Goal: Task Accomplishment & Management: Complete application form

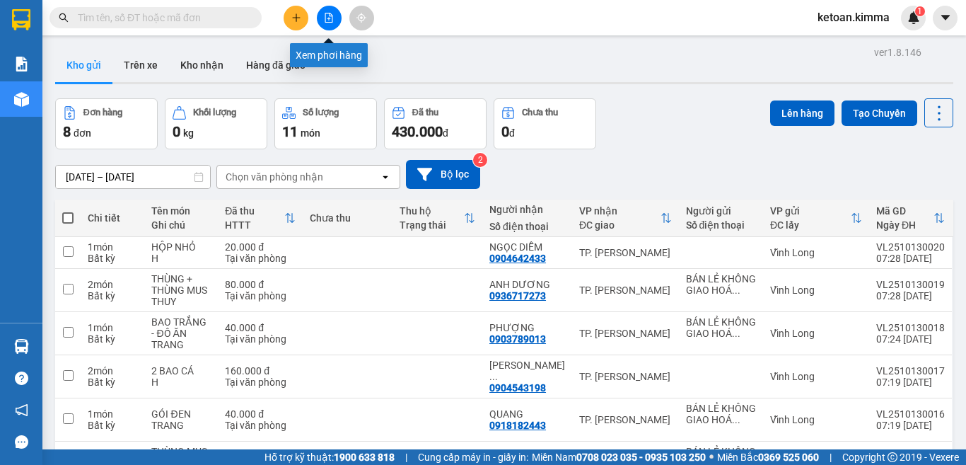
click at [321, 25] on button at bounding box center [329, 18] width 25 height 25
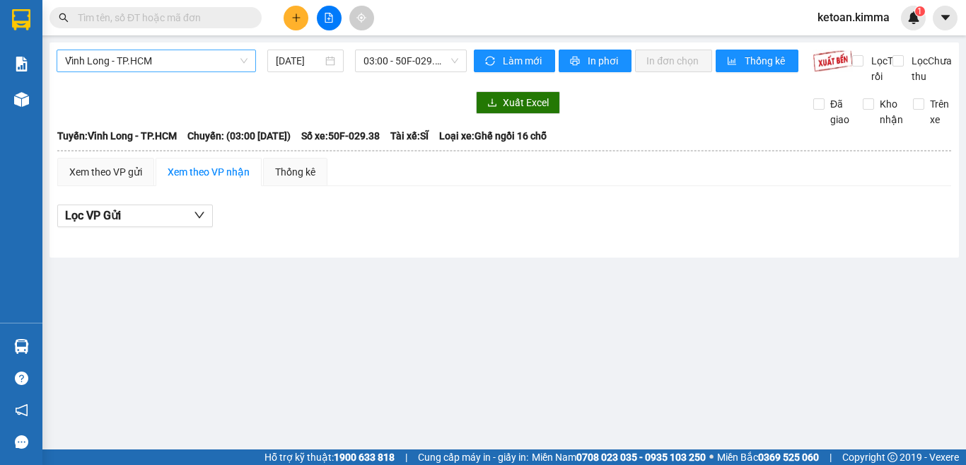
click at [177, 65] on span "Vĩnh Long - TP.HCM" at bounding box center [156, 60] width 182 height 21
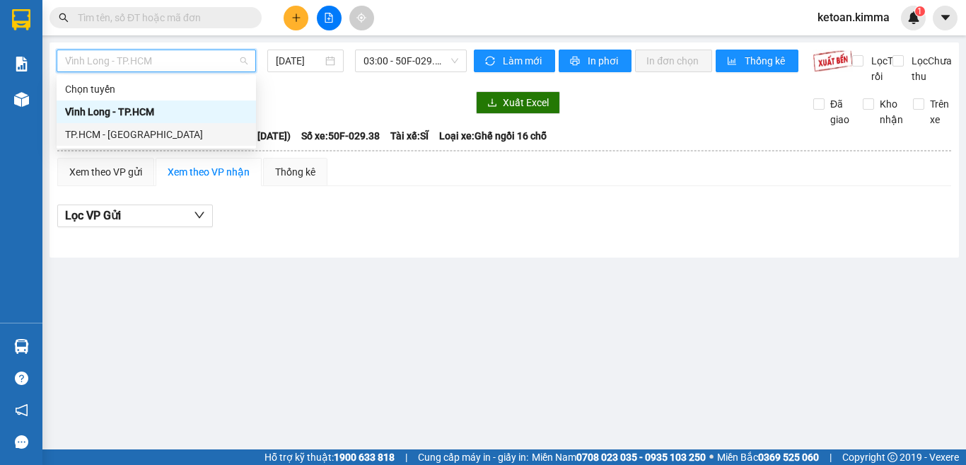
click at [131, 134] on div "TP.HCM - Vĩnh Long" at bounding box center [156, 135] width 182 height 16
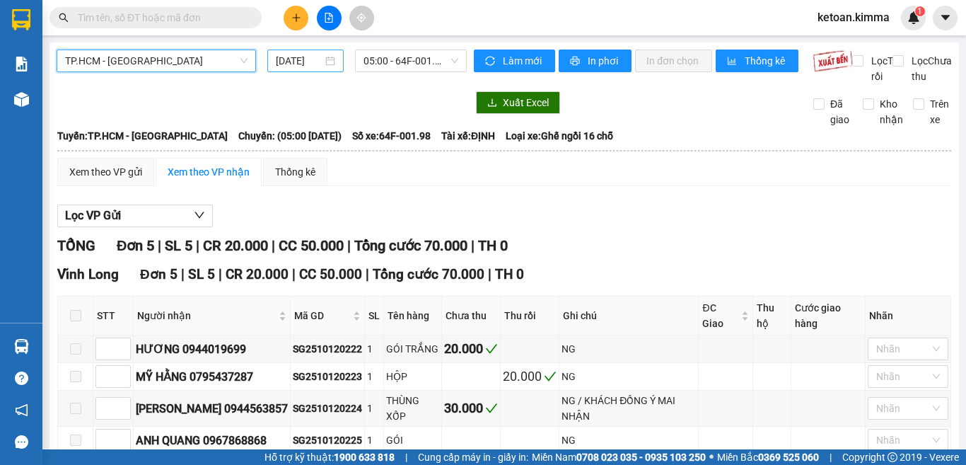
click at [288, 66] on input "13/10/2025" at bounding box center [299, 61] width 47 height 16
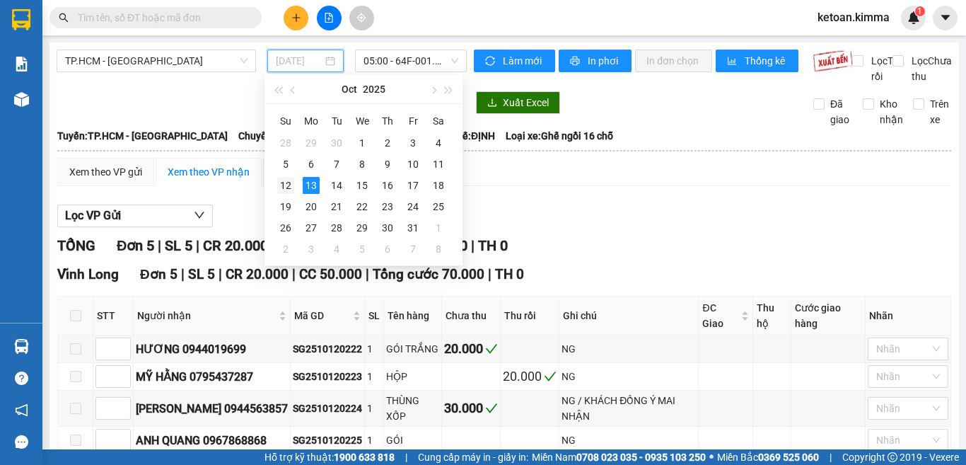
click at [290, 185] on div "12" at bounding box center [285, 185] width 17 height 17
type input "12/10/2025"
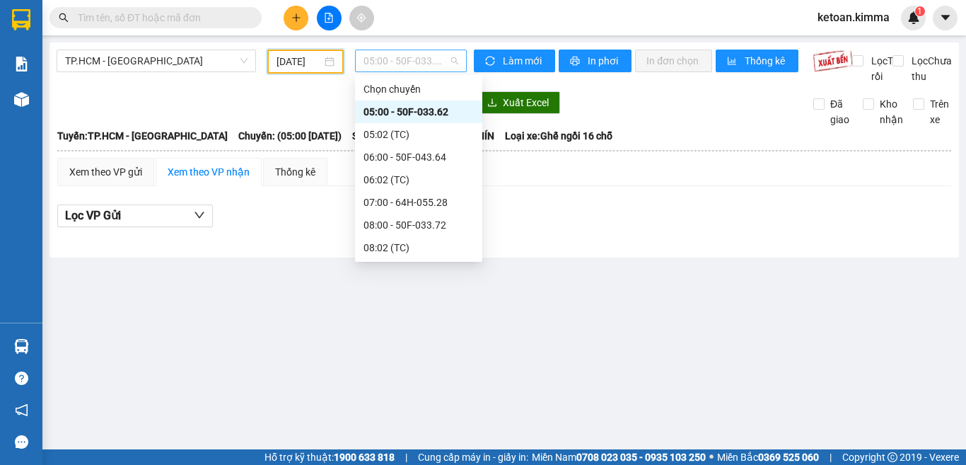
click at [364, 61] on span "05:00 - 50F-033.62" at bounding box center [411, 60] width 95 height 21
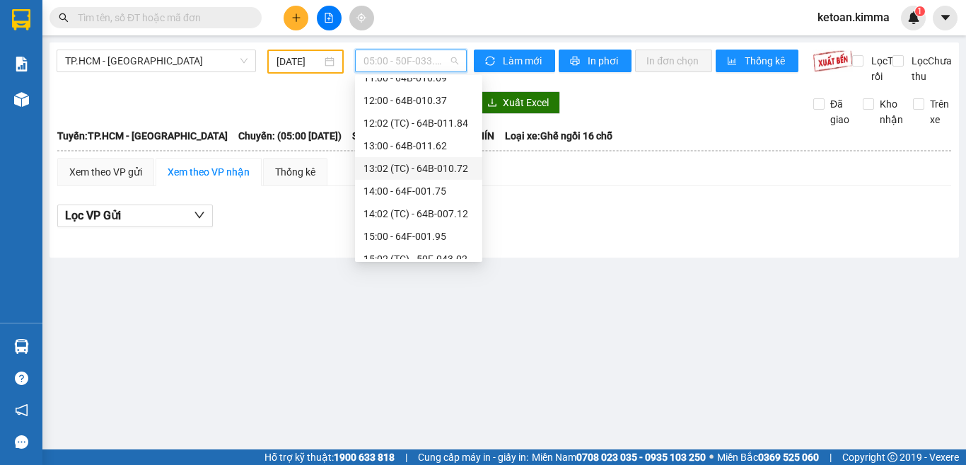
scroll to position [354, 0]
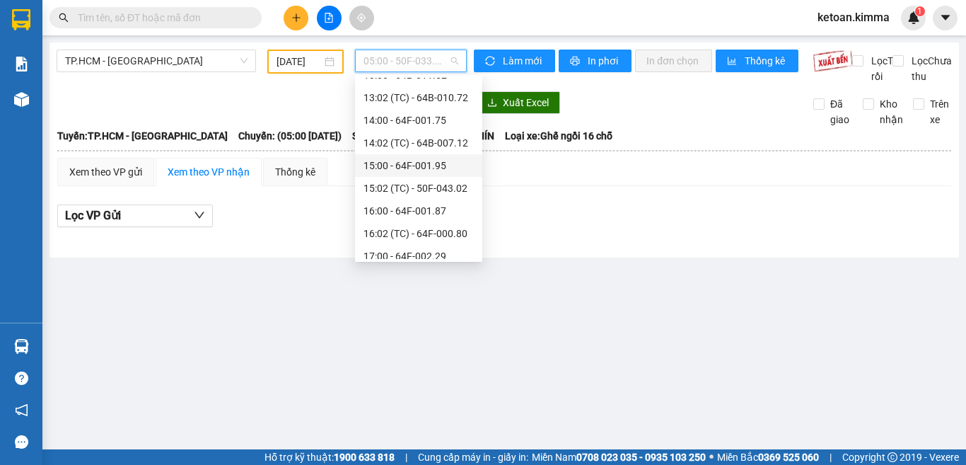
click at [439, 166] on div "15:00 - 64F-001.95" at bounding box center [419, 166] width 110 height 16
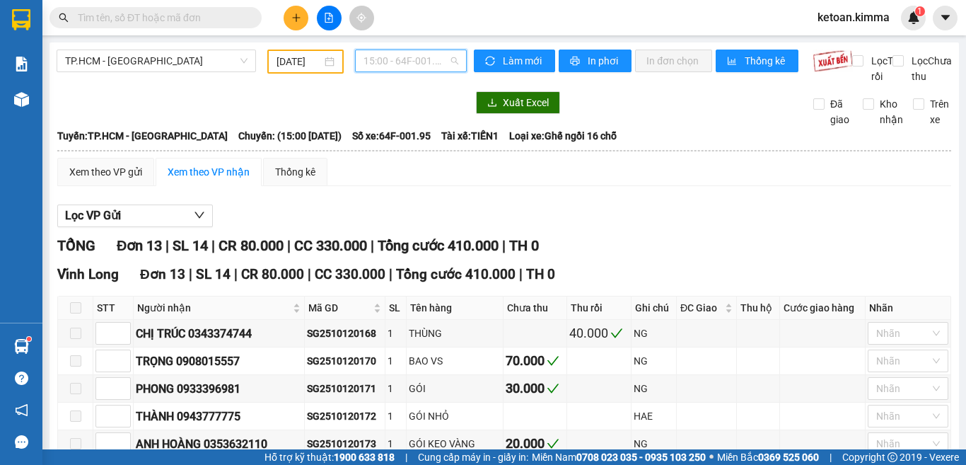
click at [387, 58] on span "15:00 - 64F-001.95" at bounding box center [411, 60] width 95 height 21
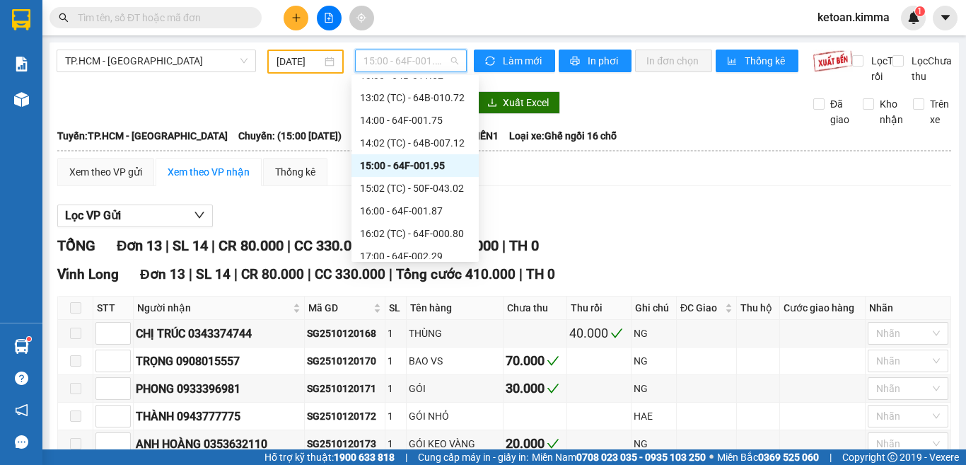
click at [420, 164] on div "15:00 - 64F-001.95" at bounding box center [415, 166] width 110 height 16
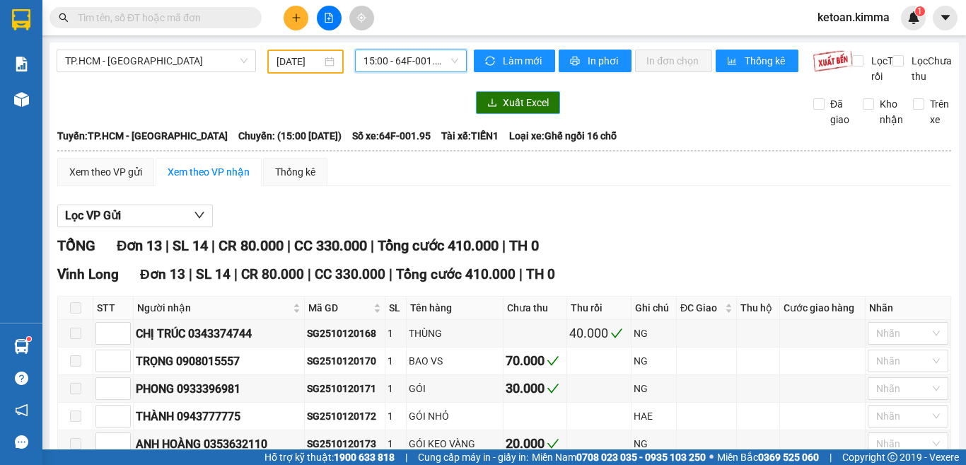
click at [494, 114] on button "Xuất Excel" at bounding box center [518, 102] width 84 height 23
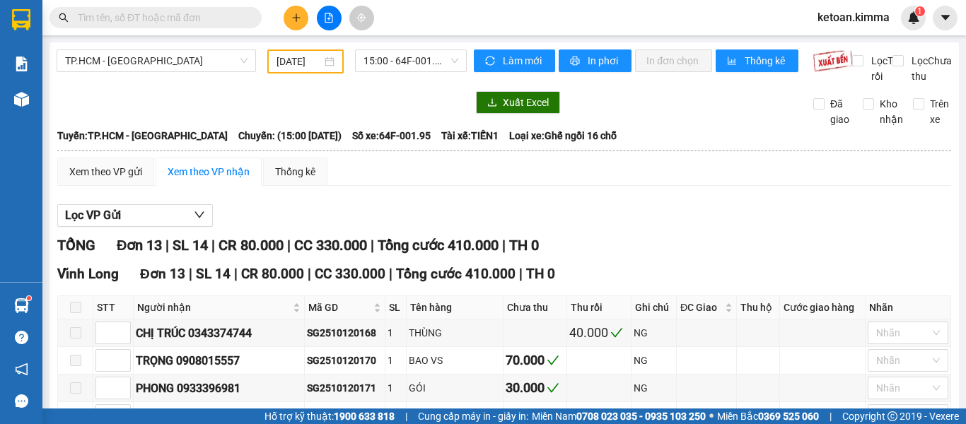
click at [361, 144] on span "Số xe: 64F-001.95" at bounding box center [391, 136] width 79 height 16
copy span "Số xe: 64F-001.95"
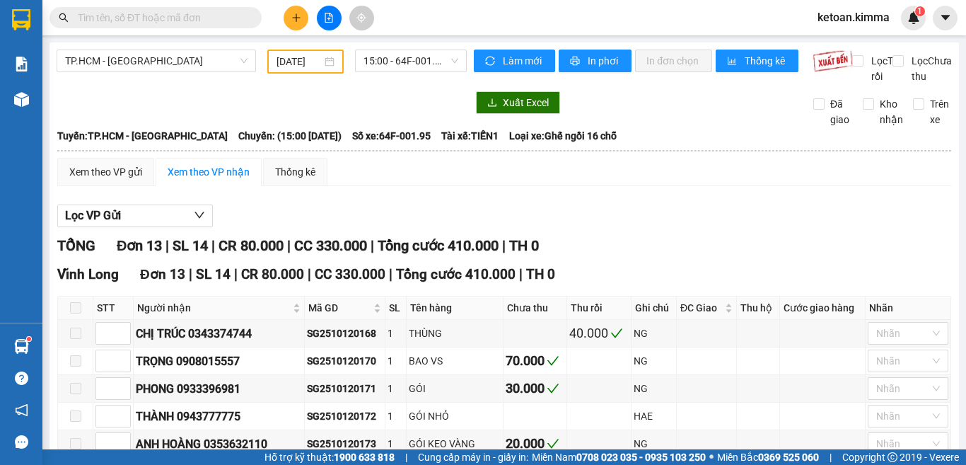
click at [609, 223] on div "Lọc VP Gửi" at bounding box center [504, 215] width 894 height 23
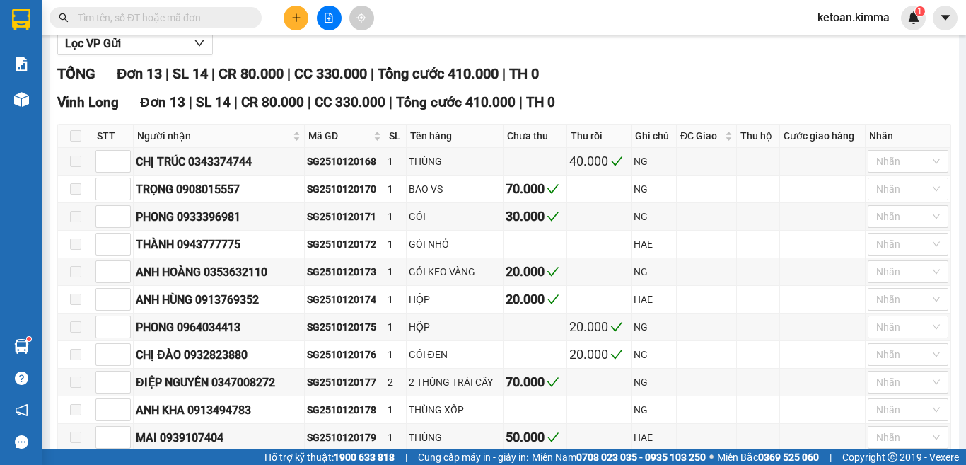
scroll to position [212, 0]
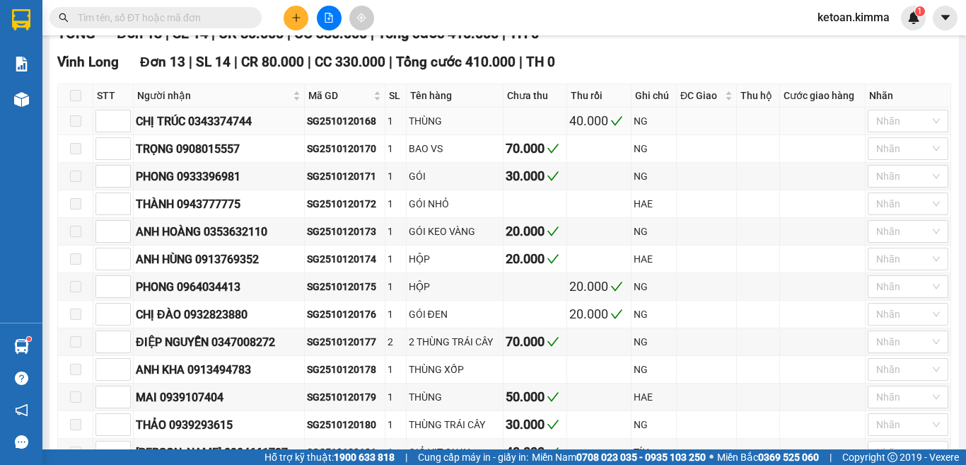
click at [358, 129] on div "SG2510120168" at bounding box center [345, 121] width 76 height 16
copy div "SG2510120168"
click at [336, 184] on div "SG2510120171" at bounding box center [345, 176] width 76 height 16
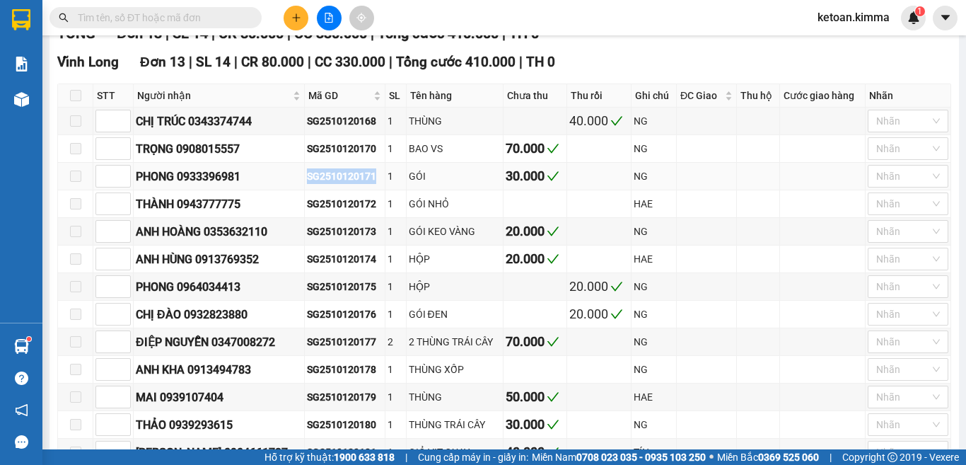
copy div "SG2510120171"
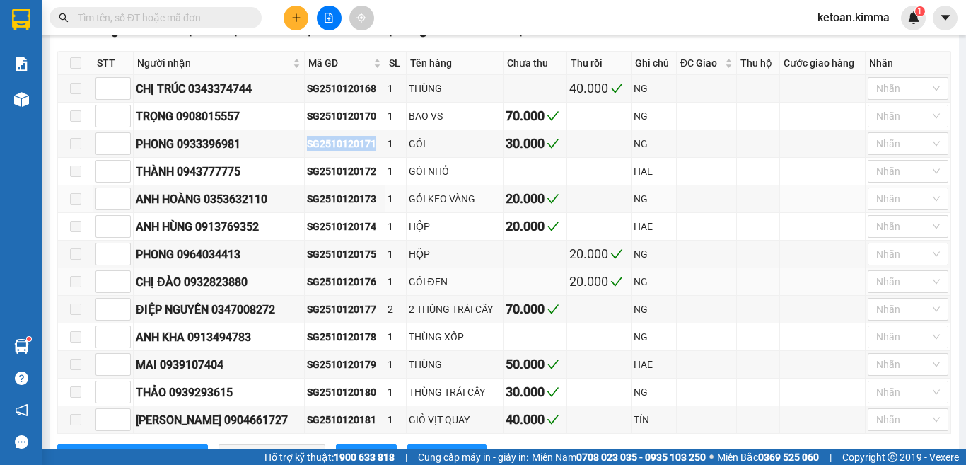
scroll to position [247, 0]
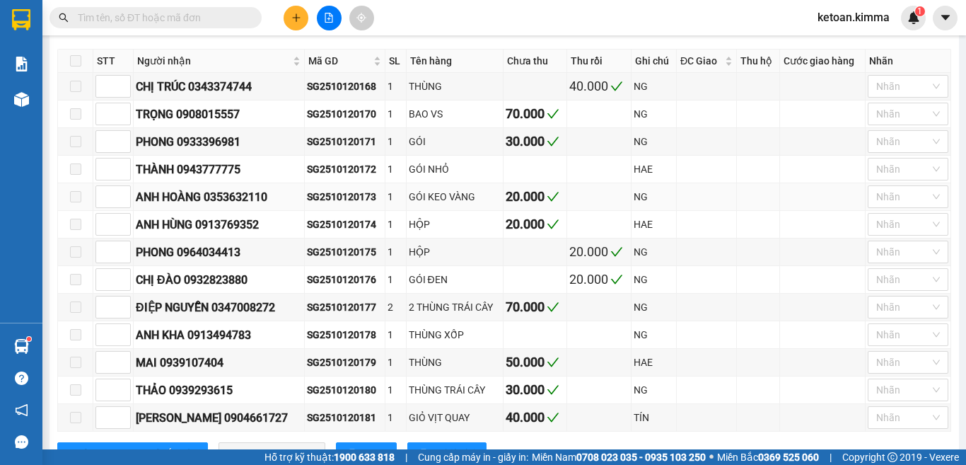
click at [347, 204] on div "SG2510120173" at bounding box center [345, 197] width 76 height 16
copy div "SG2510120173"
click at [315, 232] on div "SG2510120174" at bounding box center [345, 224] width 76 height 16
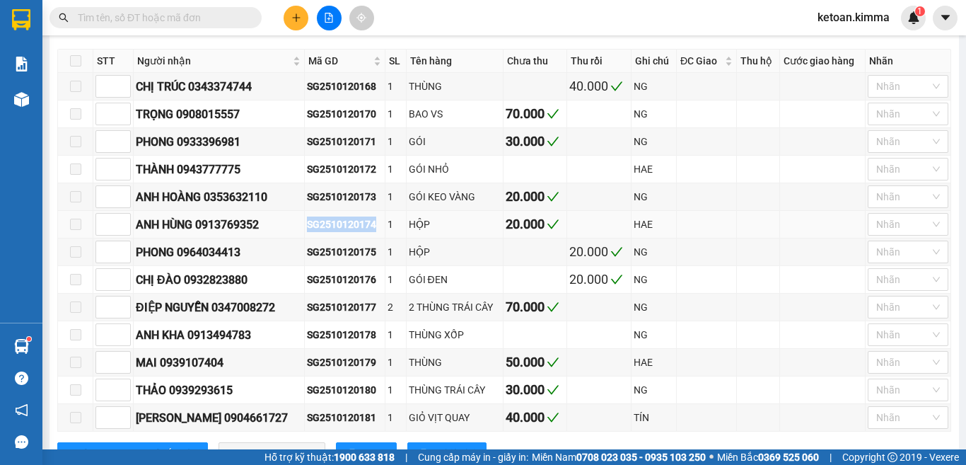
copy div "SG2510120174"
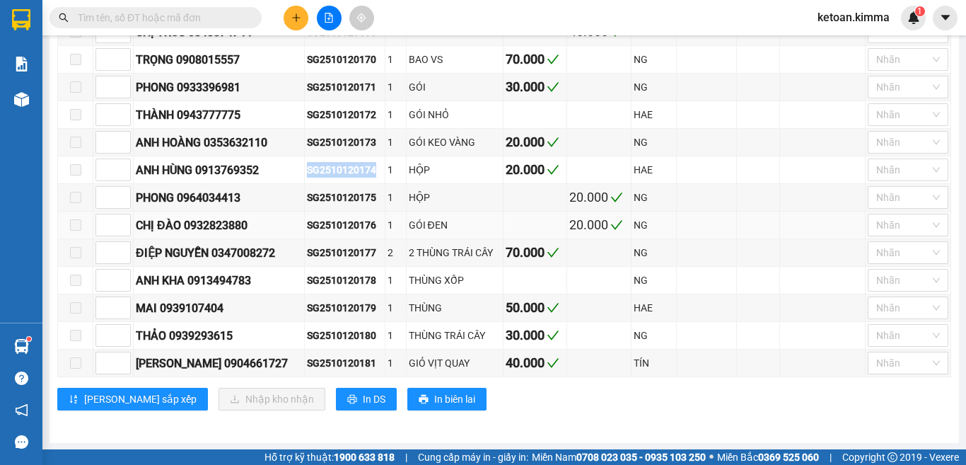
scroll to position [318, 0]
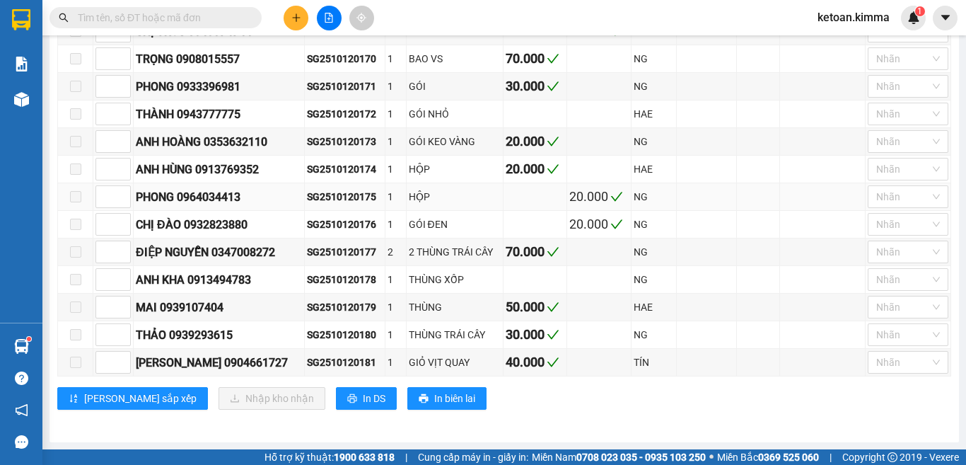
click at [327, 192] on div "SG2510120175" at bounding box center [345, 197] width 76 height 16
copy div "SG2510120175"
click at [343, 224] on div "SG2510120176" at bounding box center [345, 224] width 76 height 16
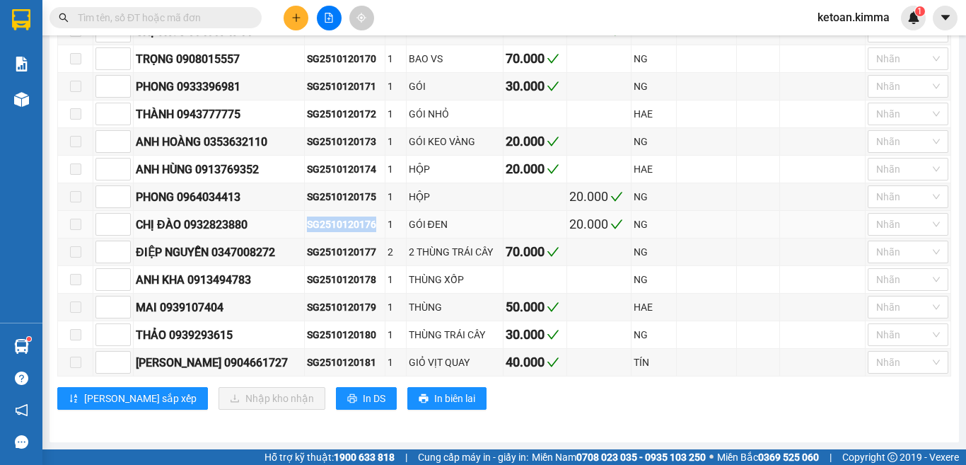
copy div "SG2510120176"
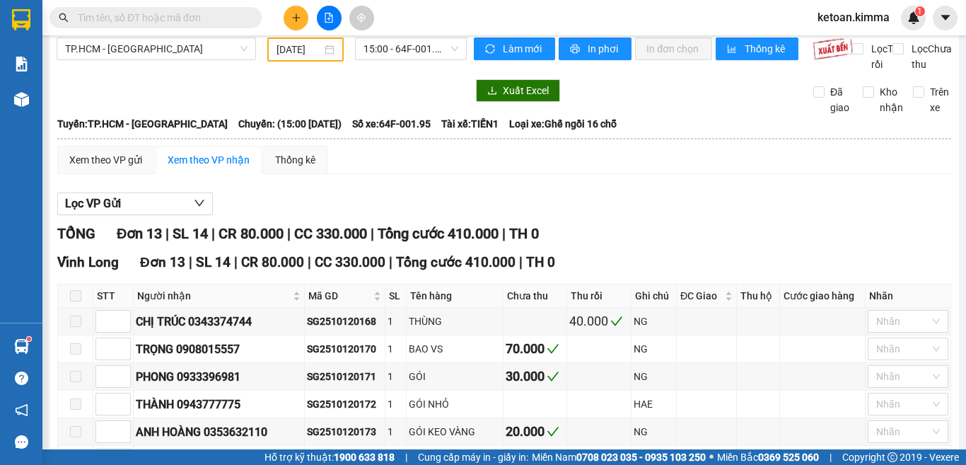
scroll to position [0, 0]
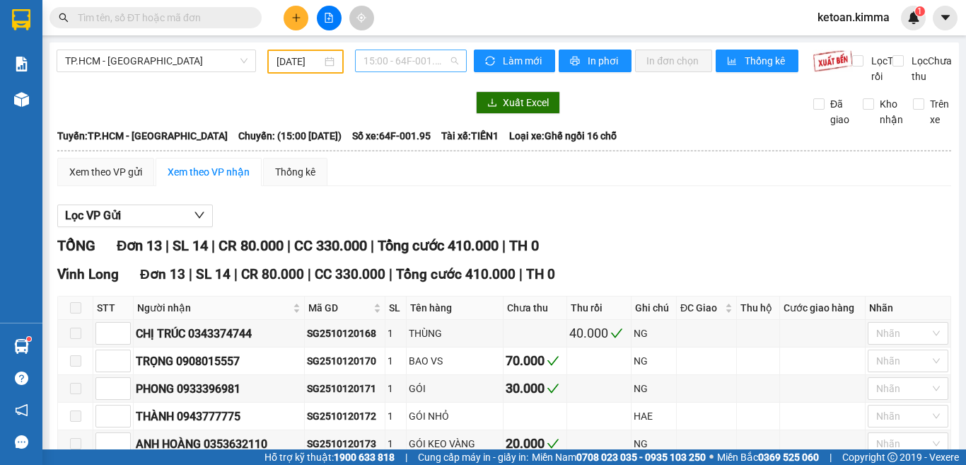
click at [410, 63] on span "15:00 - 64F-001.95" at bounding box center [411, 60] width 95 height 21
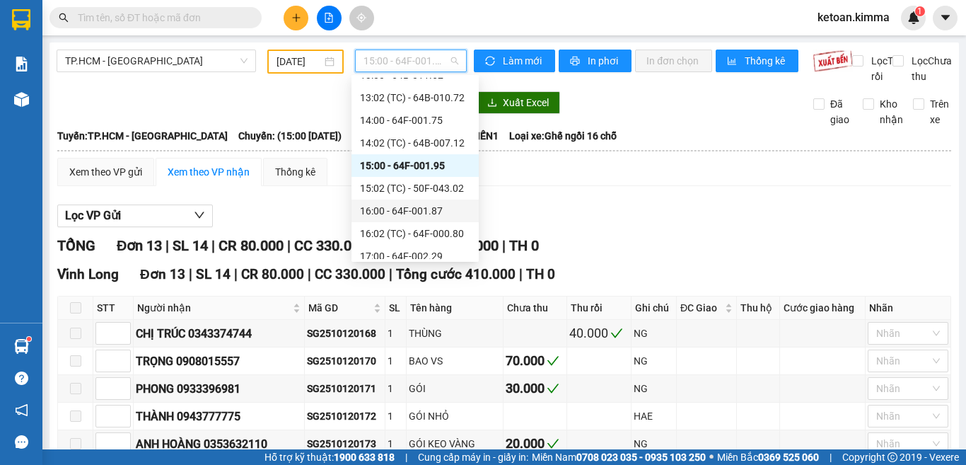
click at [429, 207] on div "16:00 - 64F-001.87" at bounding box center [415, 211] width 110 height 16
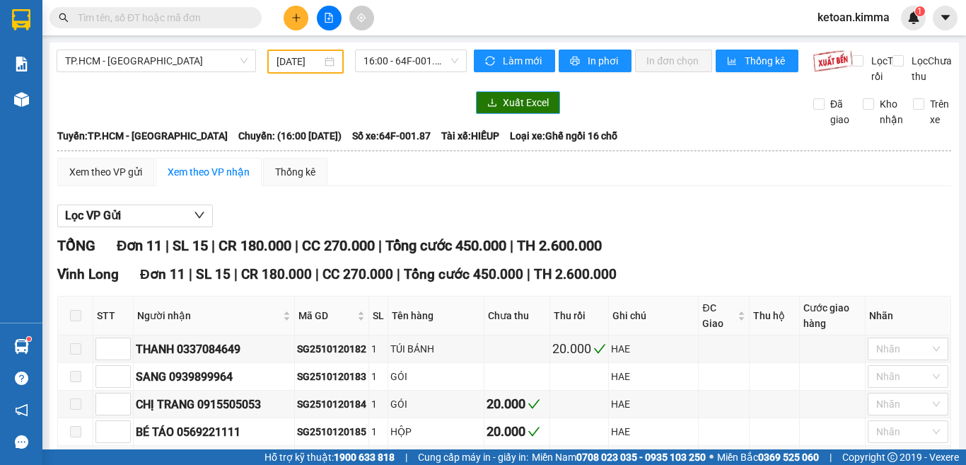
click at [489, 109] on button "Xuất Excel" at bounding box center [518, 102] width 84 height 23
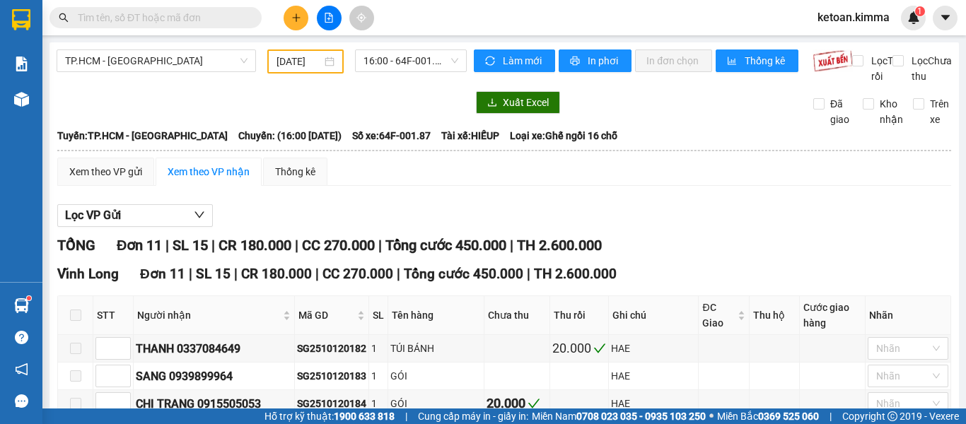
click at [399, 144] on span "Số xe: 64F-001.87" at bounding box center [391, 136] width 79 height 16
copy span "Số xe: 64F-001.87"
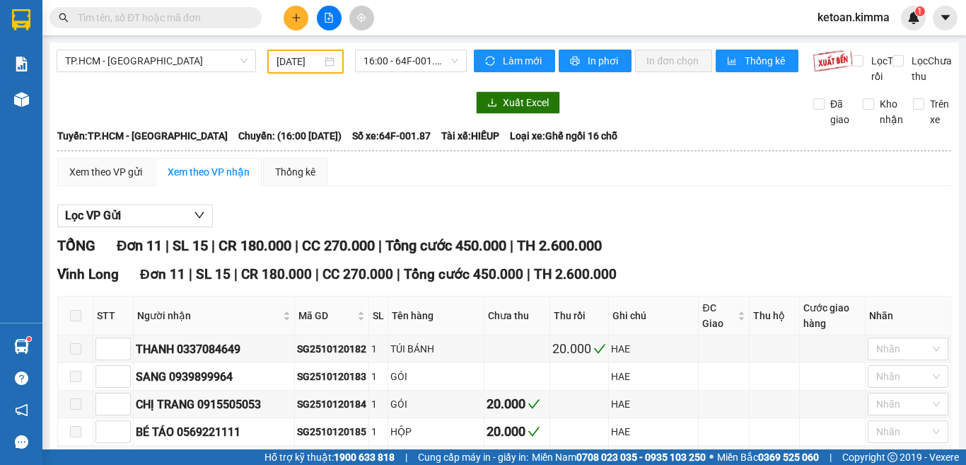
click at [388, 225] on div "Lọc VP Gửi" at bounding box center [504, 215] width 894 height 23
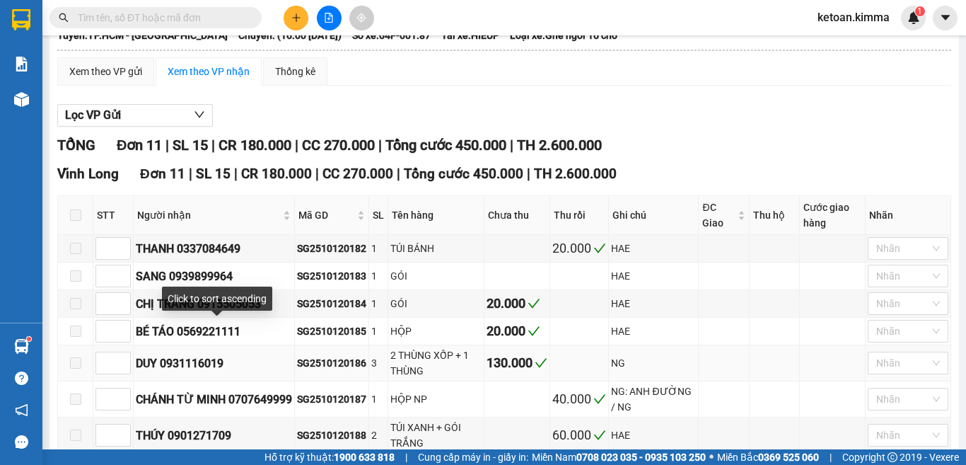
scroll to position [141, 0]
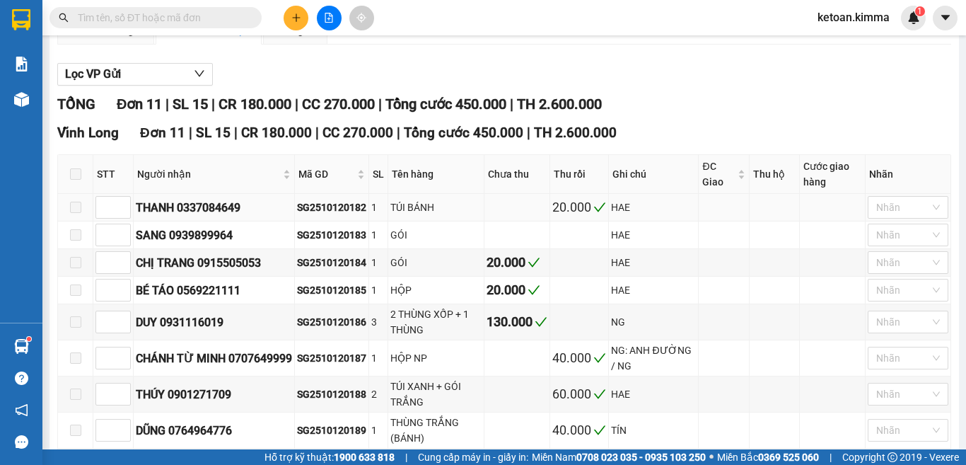
click at [347, 215] on div "SG2510120182" at bounding box center [331, 207] width 69 height 16
copy div "SG2510120182"
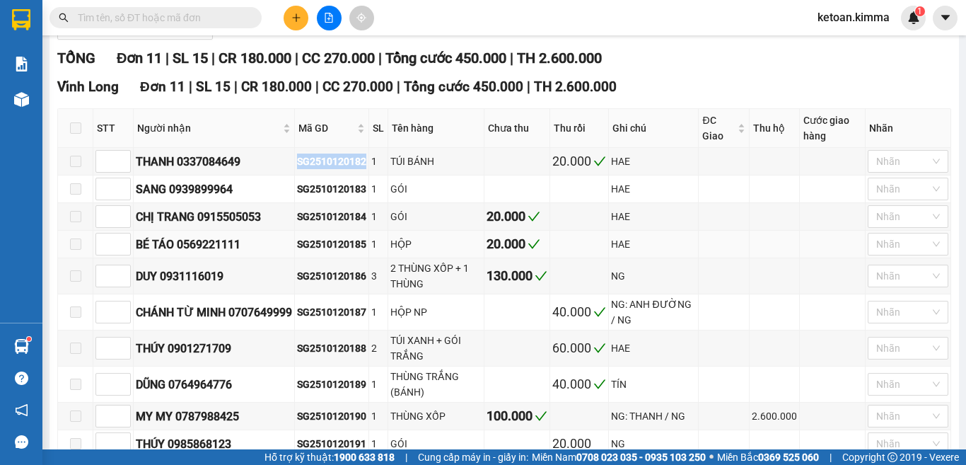
scroll to position [212, 0]
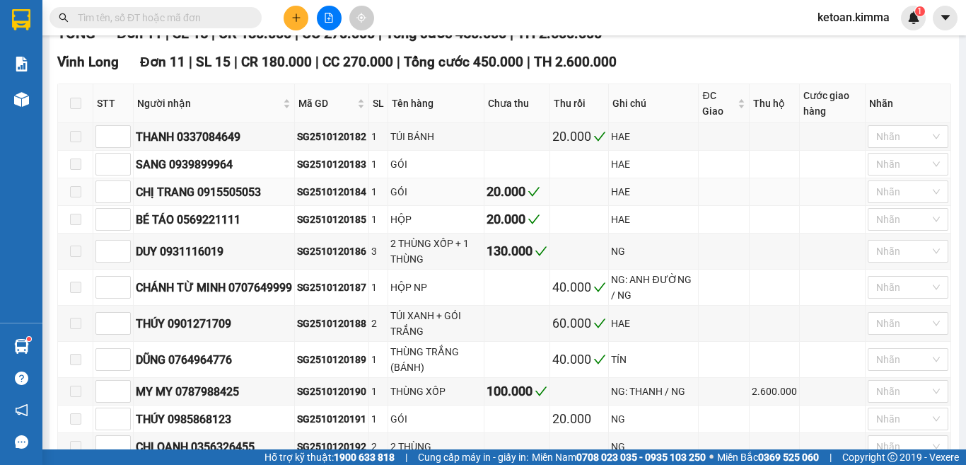
click at [335, 199] on div "SG2510120184" at bounding box center [331, 192] width 69 height 16
copy div "SG2510120184"
click at [349, 227] on div "SG2510120185" at bounding box center [331, 219] width 69 height 16
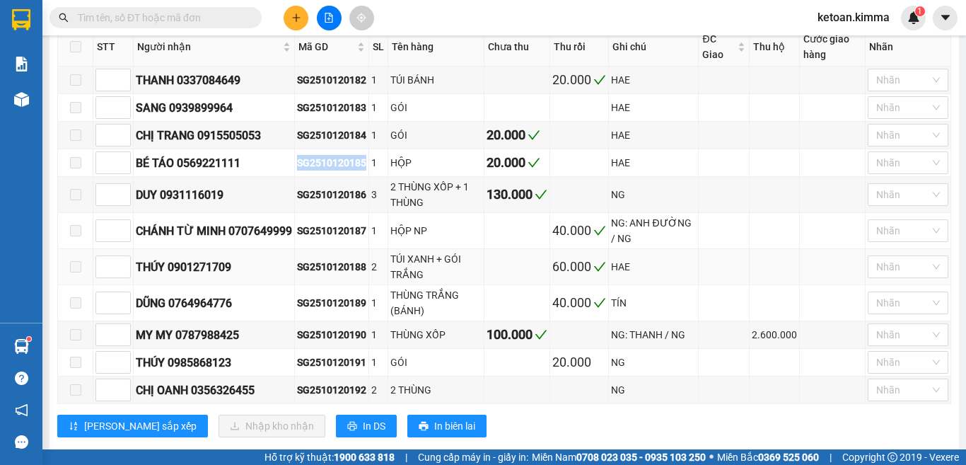
scroll to position [312, 0]
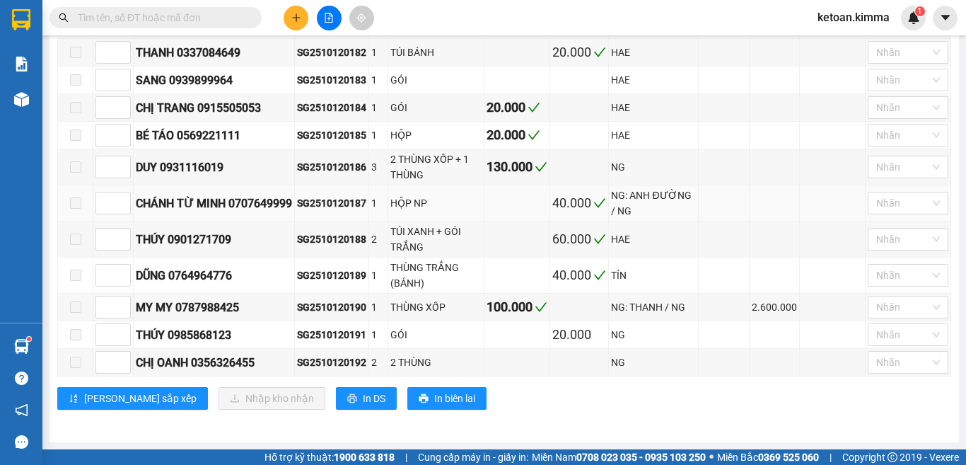
click at [337, 202] on div "SG2510120187" at bounding box center [331, 203] width 69 height 16
click at [341, 276] on div "SG2510120189" at bounding box center [331, 275] width 69 height 16
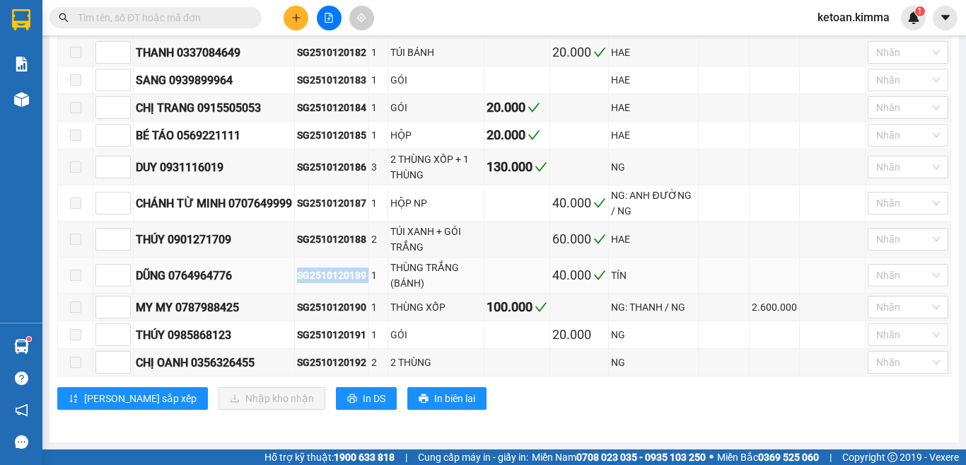
click at [341, 276] on div "SG2510120189" at bounding box center [331, 275] width 69 height 16
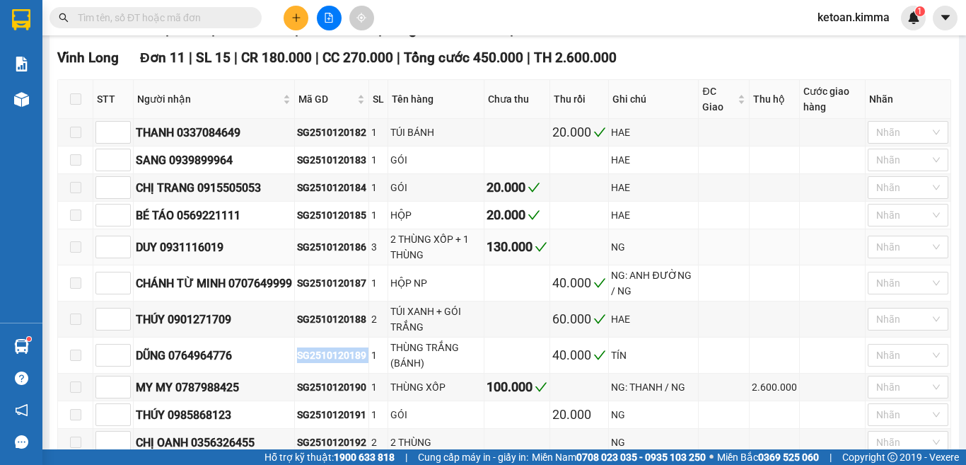
scroll to position [241, 0]
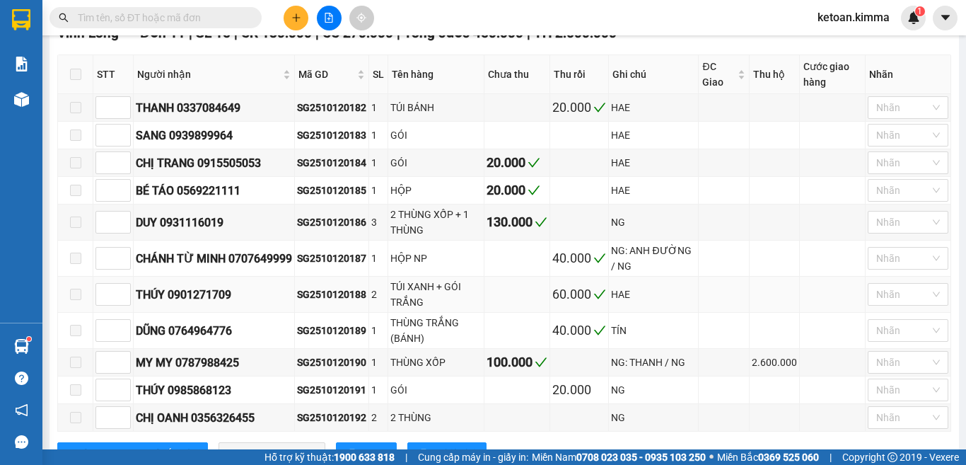
click at [355, 302] on div "SG2510120188" at bounding box center [331, 294] width 69 height 16
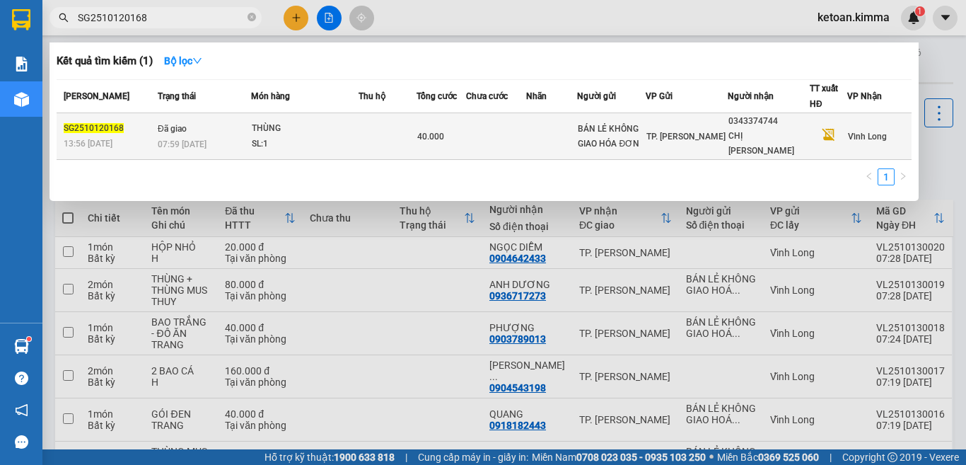
type input "SG2510120168"
click at [231, 124] on td "Đã giao 07:59 [DATE]" at bounding box center [203, 136] width 98 height 47
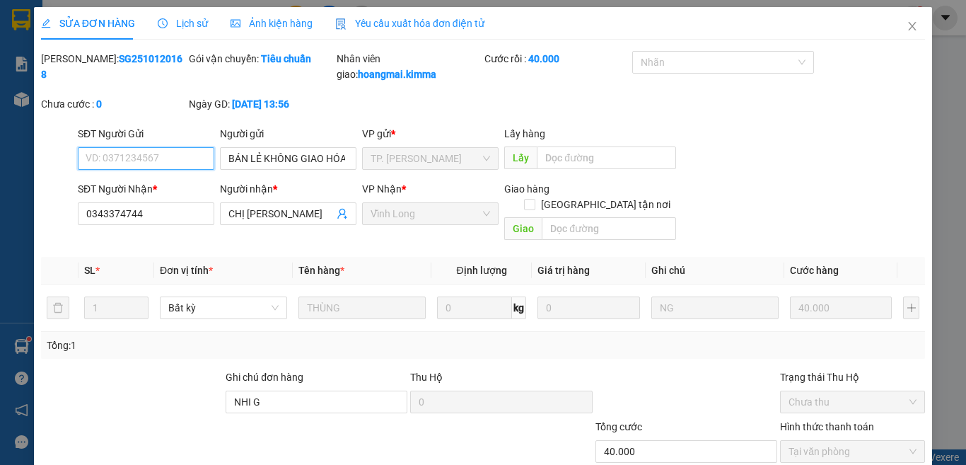
type input "BÁN LẺ KHÔNG GIAO HÓA ĐƠN"
type input "0343374744"
type input "CHỊ [PERSON_NAME]"
type input "NHI G"
type input "40.000"
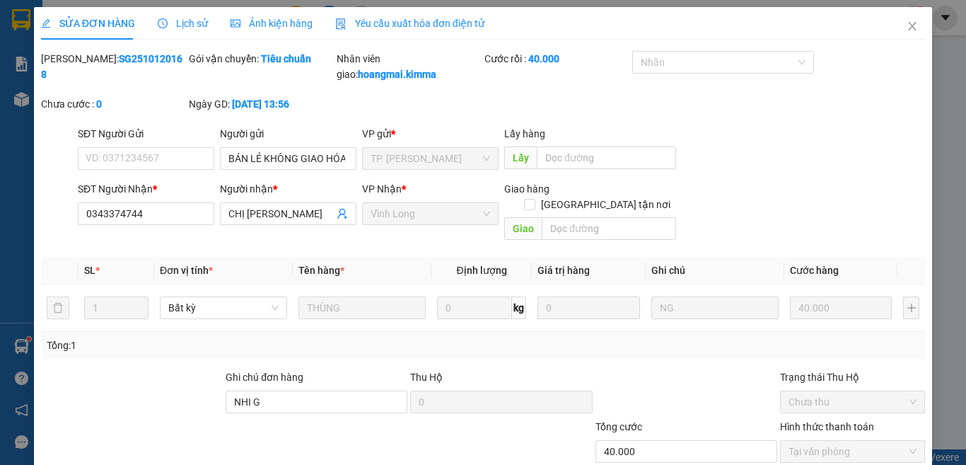
click at [423, 20] on span "Yêu cầu xuất hóa đơn điện tử" at bounding box center [409, 23] width 149 height 11
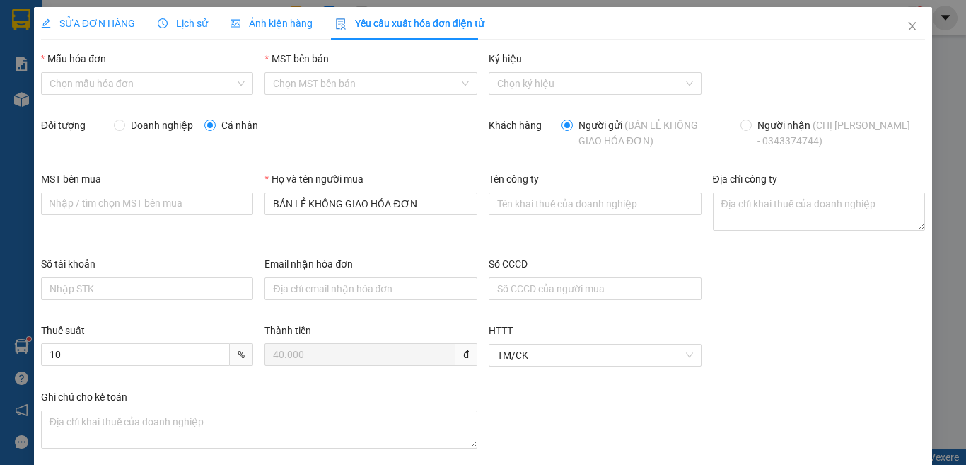
type input "8"
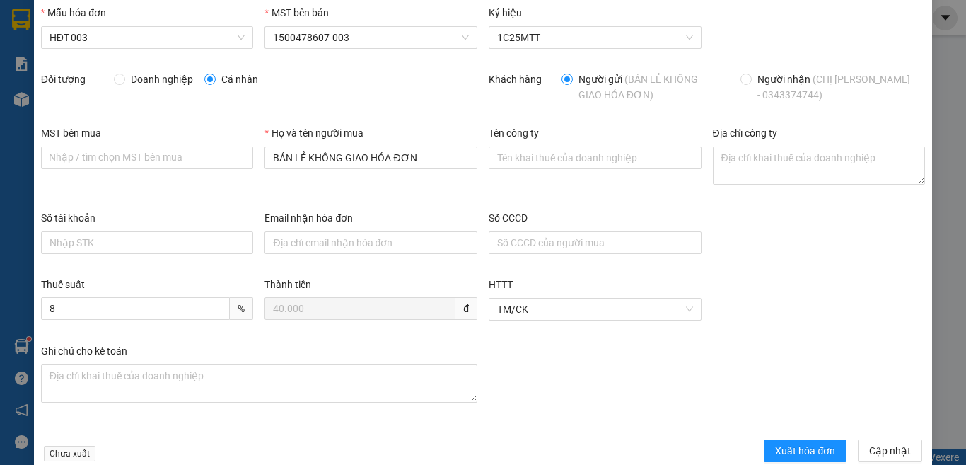
scroll to position [71, 0]
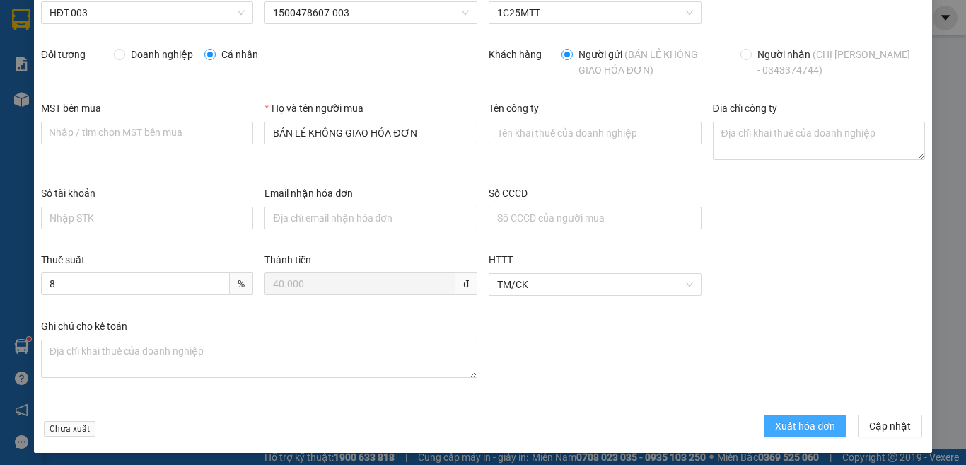
click at [783, 419] on span "Xuất hóa đơn" at bounding box center [805, 426] width 60 height 16
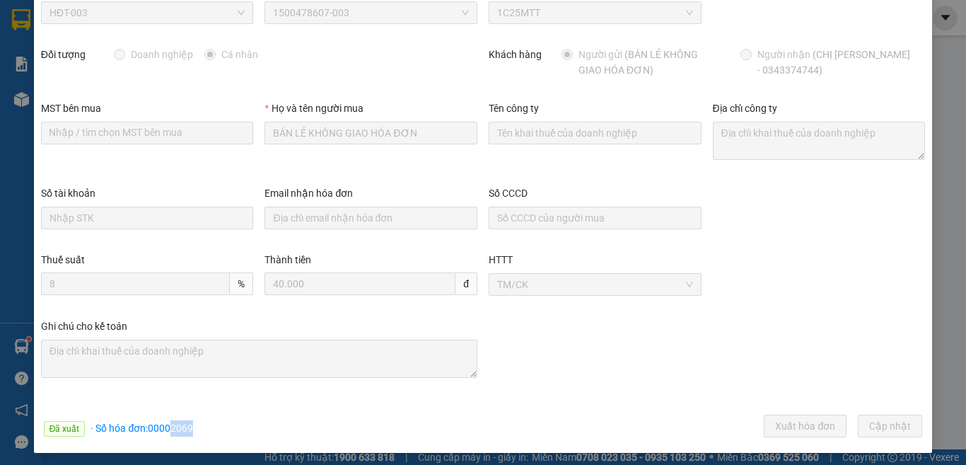
drag, startPoint x: 168, startPoint y: 431, endPoint x: 192, endPoint y: 434, distance: 24.2
click at [192, 434] on div "Đã xuất · Số hóa đơn: 00002069 Xuất hóa đơn Cập [GEOGRAPHIC_DATA]" at bounding box center [483, 428] width 890 height 28
copy span "2069"
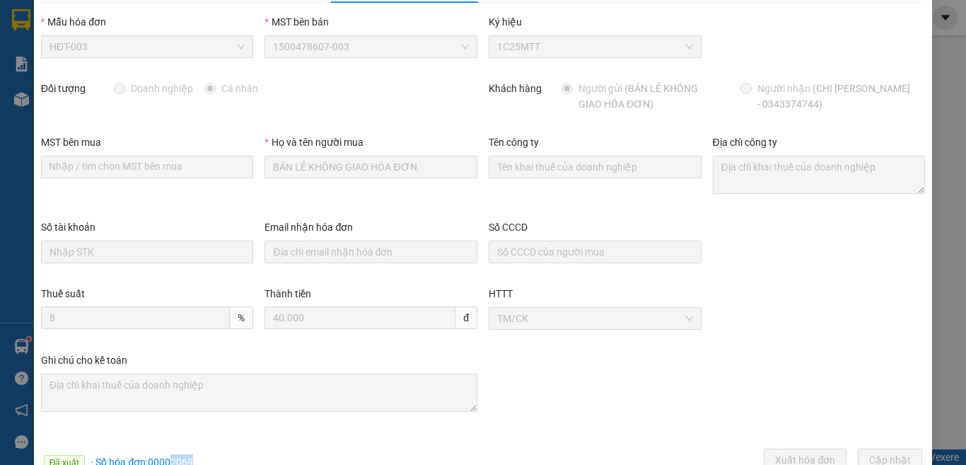
scroll to position [0, 0]
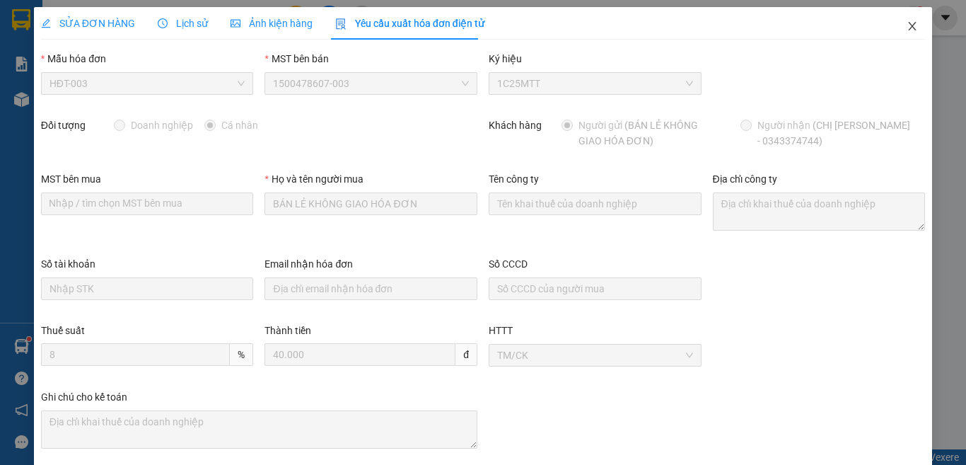
click at [893, 29] on span "Close" at bounding box center [913, 27] width 40 height 40
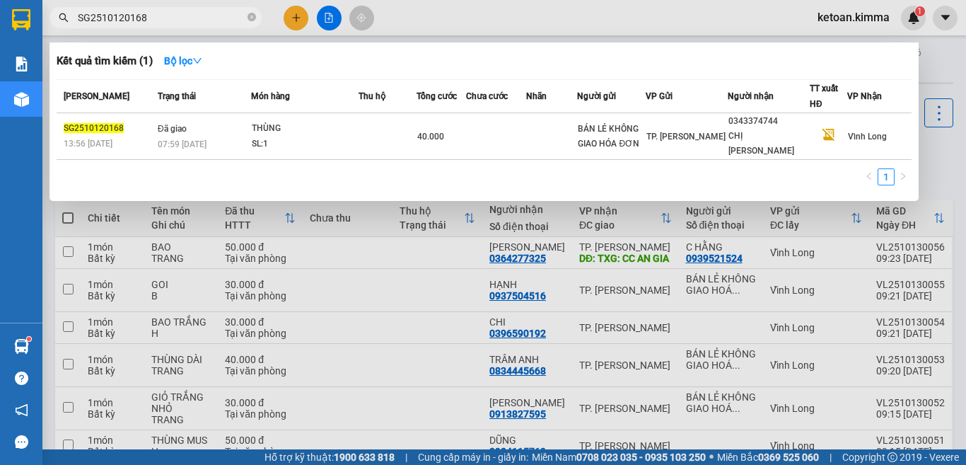
click at [163, 23] on input "SG2510120168" at bounding box center [161, 18] width 167 height 16
paste input "71"
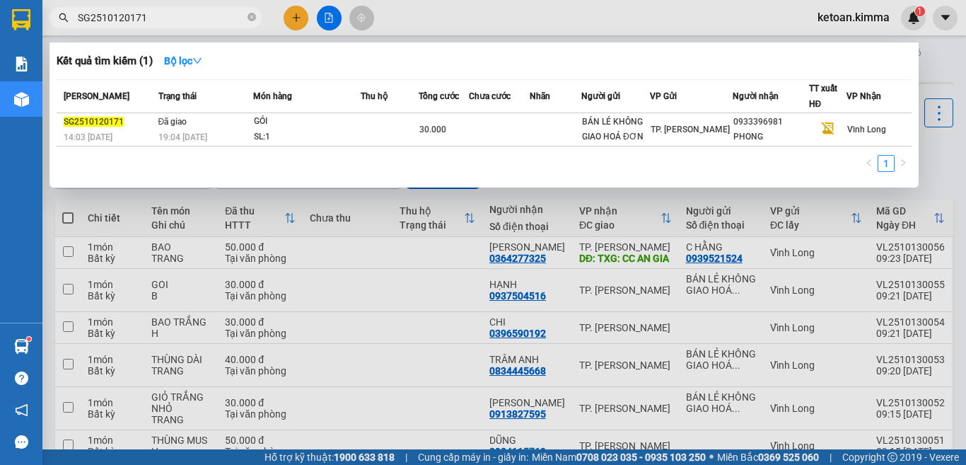
click at [192, 11] on input "SG2510120171" at bounding box center [161, 18] width 167 height 16
paste input "3"
click at [192, 25] on input "SG2510120173" at bounding box center [161, 18] width 167 height 16
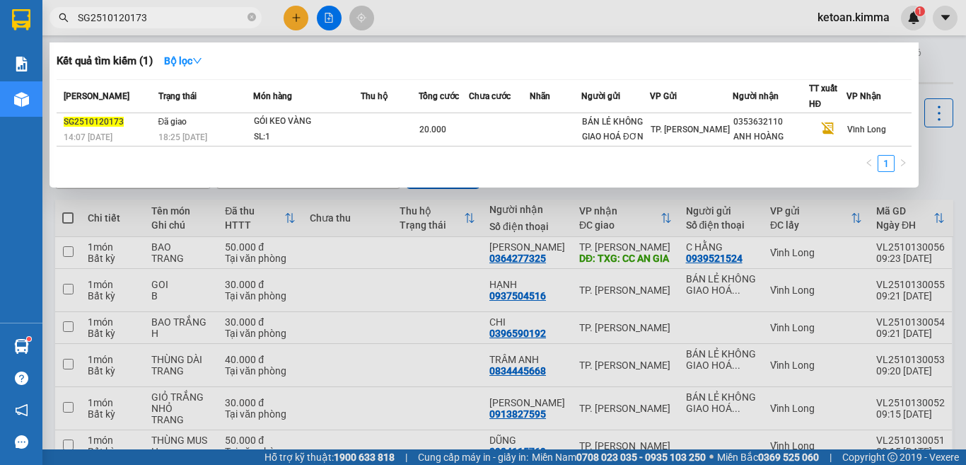
paste input "4"
click at [173, 19] on input "SG2510120174" at bounding box center [161, 18] width 167 height 16
paste input "5"
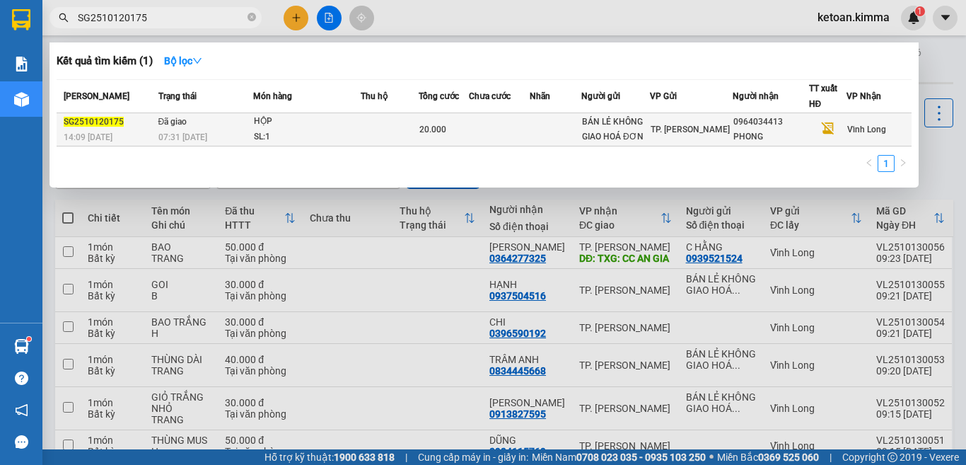
type input "SG2510120175"
click at [200, 128] on td "Đã giao 07:31 [DATE]" at bounding box center [204, 129] width 98 height 33
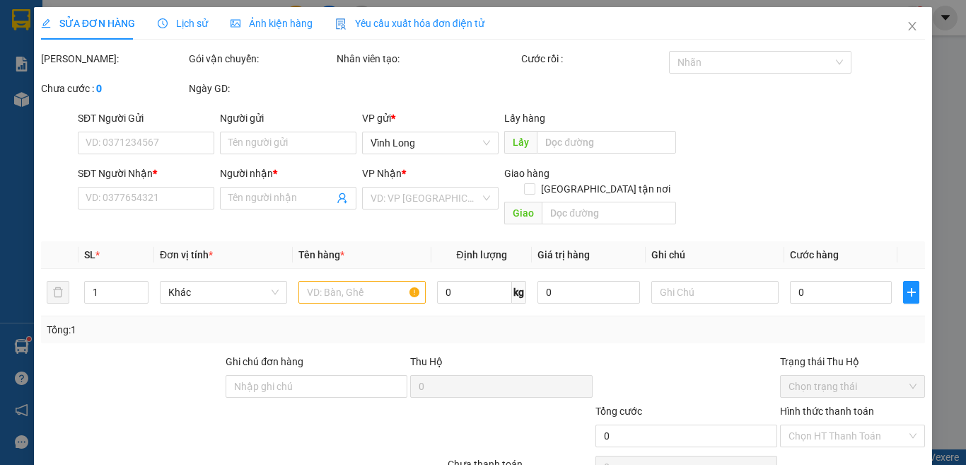
click at [431, 18] on span "Yêu cầu xuất hóa đơn điện tử" at bounding box center [409, 23] width 149 height 11
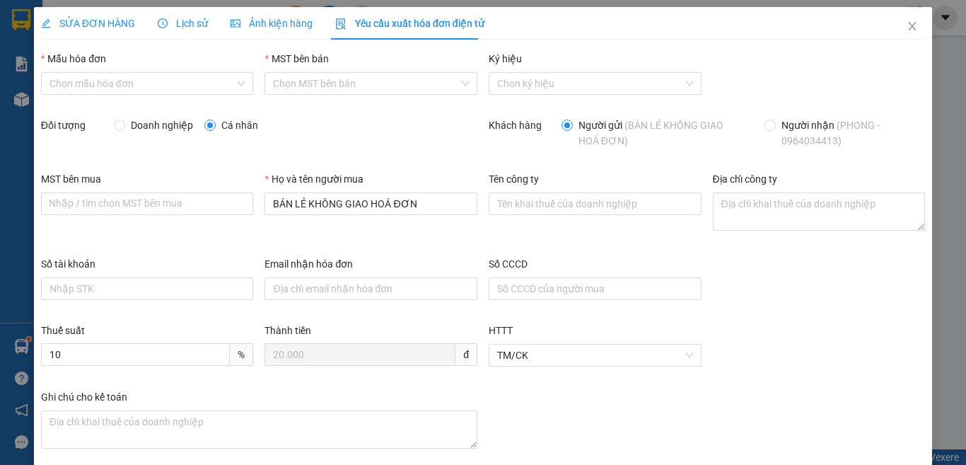
type input "8"
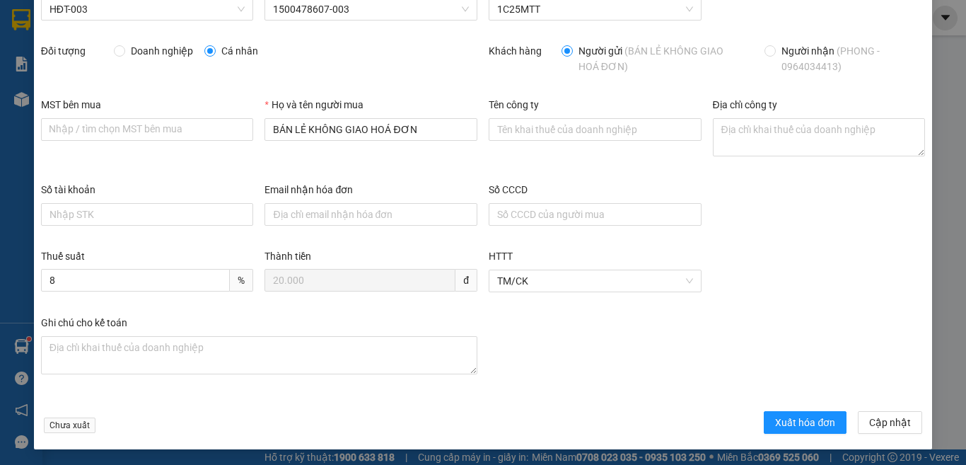
scroll to position [75, 0]
click at [777, 419] on span "Xuất hóa đơn" at bounding box center [805, 422] width 60 height 16
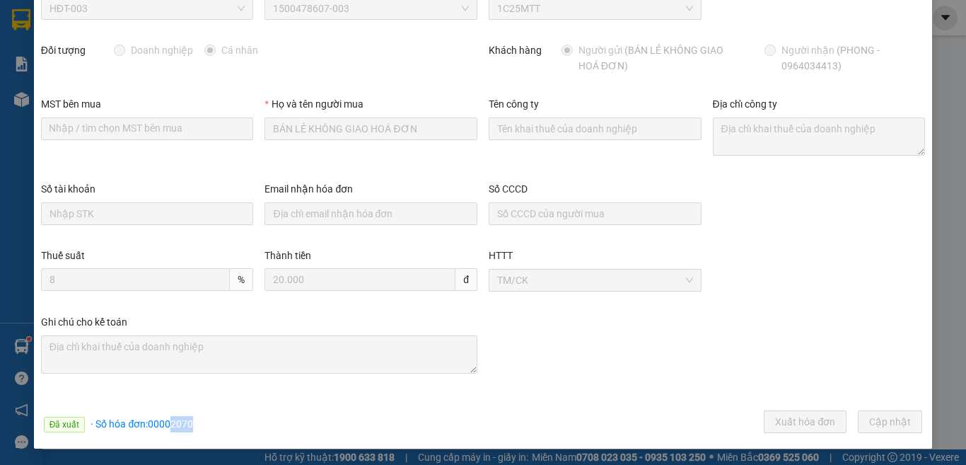
drag, startPoint x: 169, startPoint y: 429, endPoint x: 197, endPoint y: 427, distance: 27.7
click at [197, 427] on div "Đã xuất · Số hóa đơn: 00002070 Xuất hóa đơn Cập [GEOGRAPHIC_DATA]" at bounding box center [483, 424] width 890 height 28
copy span "2070"
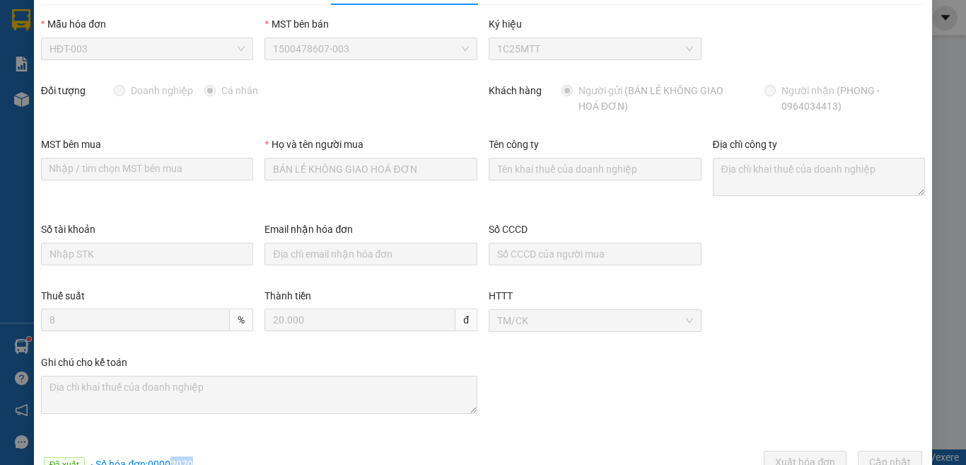
scroll to position [0, 0]
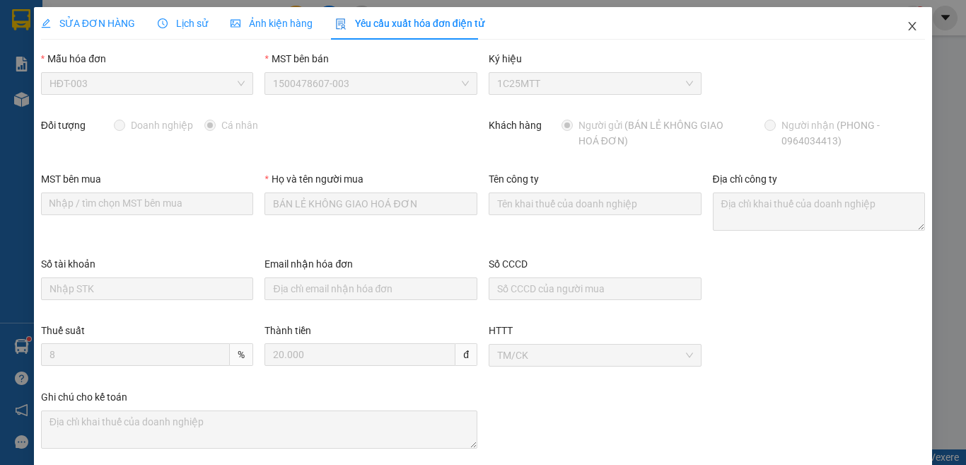
click at [907, 27] on icon "close" at bounding box center [912, 26] width 11 height 11
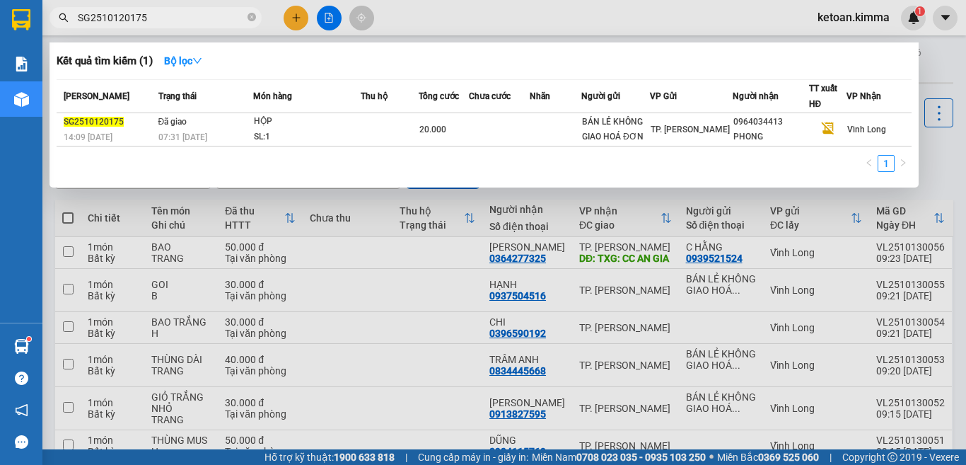
click at [209, 16] on input "SG2510120175" at bounding box center [161, 18] width 167 height 16
paste input "6"
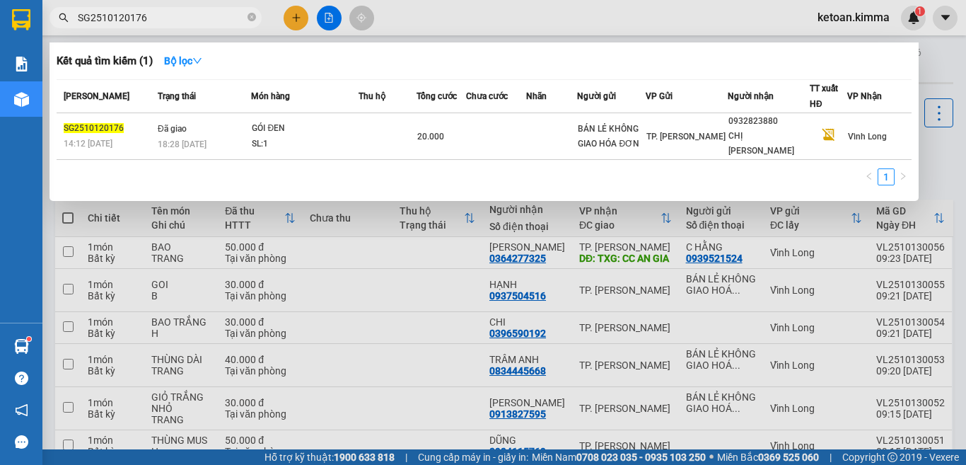
click at [178, 17] on input "SG2510120176" at bounding box center [161, 18] width 167 height 16
paste input "82"
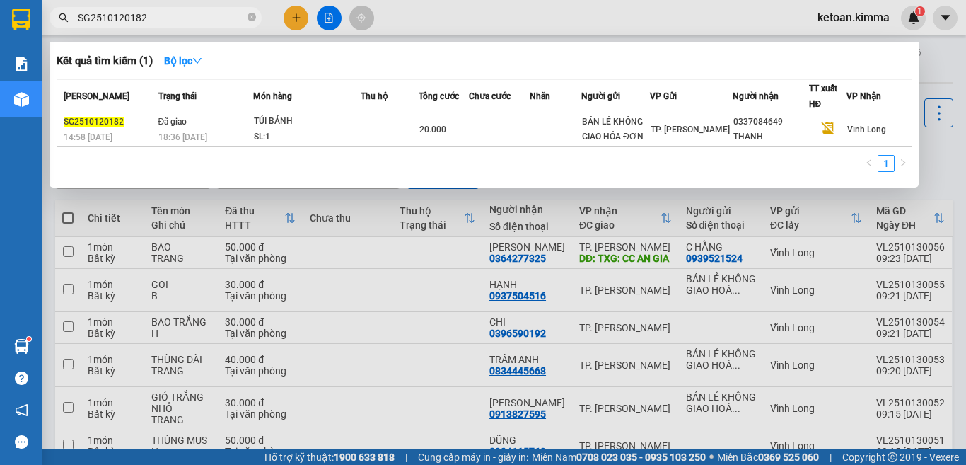
click at [205, 15] on input "SG2510120182" at bounding box center [161, 18] width 167 height 16
paste input "4"
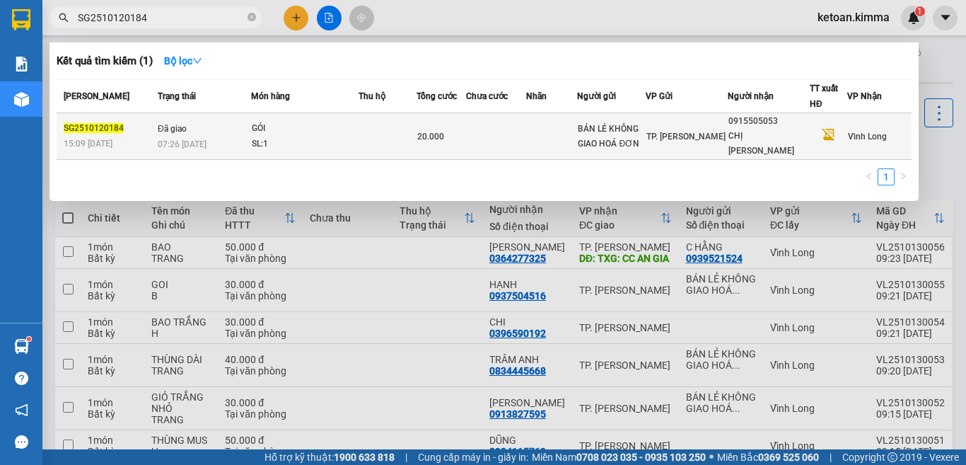
type input "SG2510120184"
click at [213, 137] on div "07:26 [DATE]" at bounding box center [204, 145] width 93 height 16
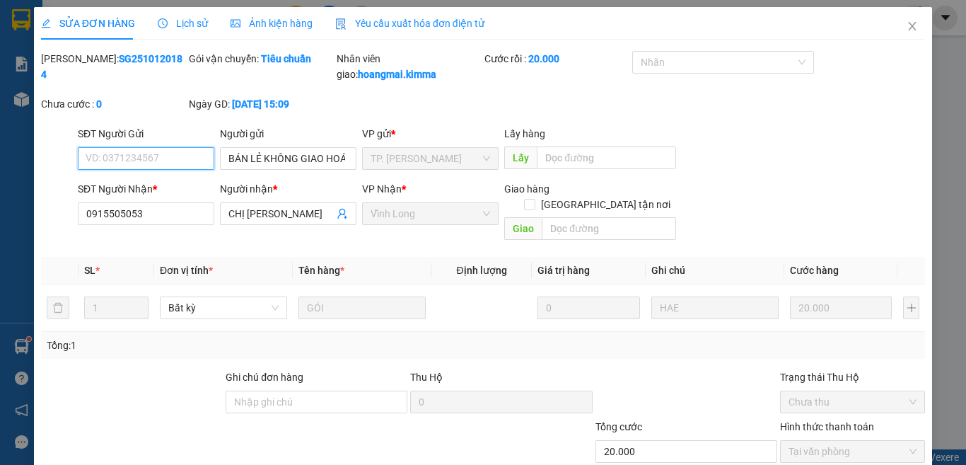
type input "BÁN LẺ KHÔNG GIAO HOÁ ĐƠN"
type input "0915505053"
type input "CHỊ [PERSON_NAME]"
type input "20.000"
click at [389, 19] on span "Yêu cầu xuất hóa đơn điện tử" at bounding box center [409, 23] width 149 height 11
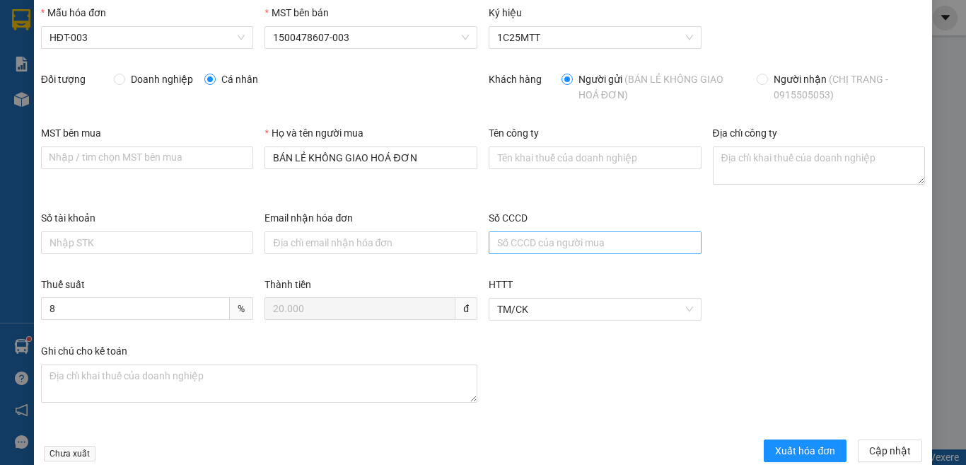
scroll to position [71, 0]
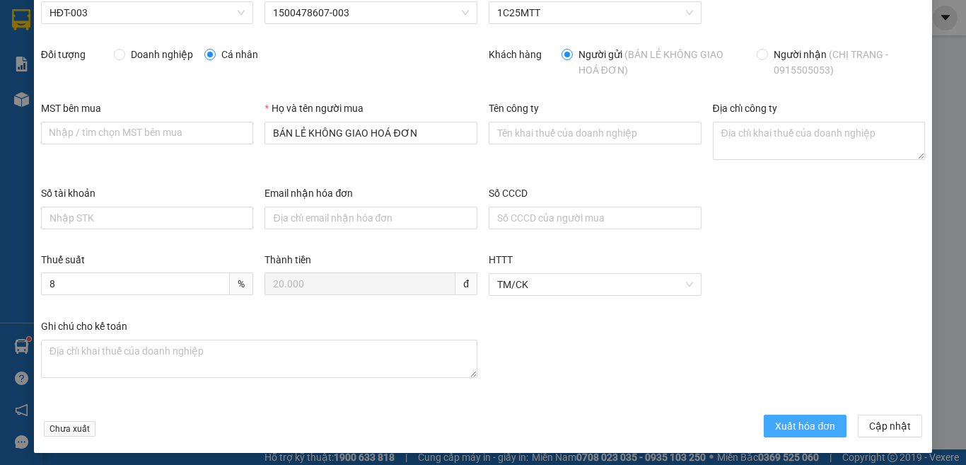
click at [789, 427] on span "Xuất hóa đơn" at bounding box center [805, 426] width 60 height 16
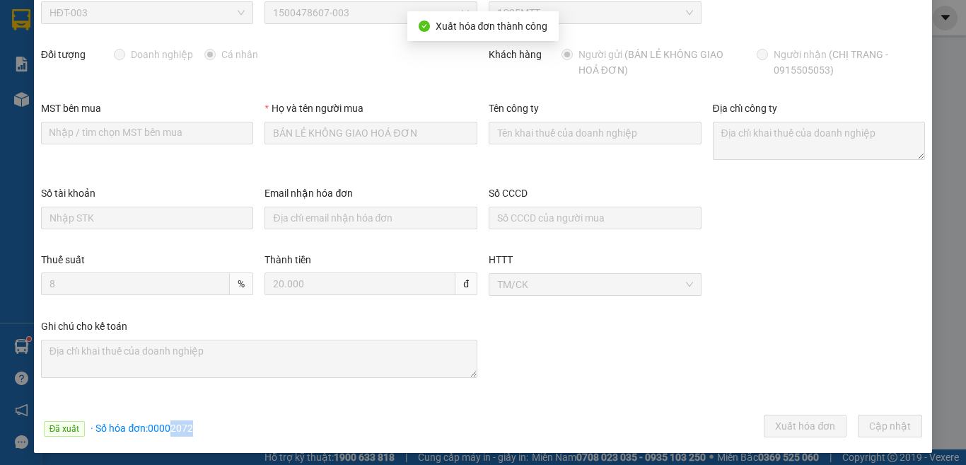
drag, startPoint x: 170, startPoint y: 429, endPoint x: 199, endPoint y: 429, distance: 29.0
click at [199, 429] on div "Đã xuất · Số hóa đơn: 00002072 Xuất hóa đơn Cập [GEOGRAPHIC_DATA]" at bounding box center [483, 428] width 890 height 28
copy span "2072"
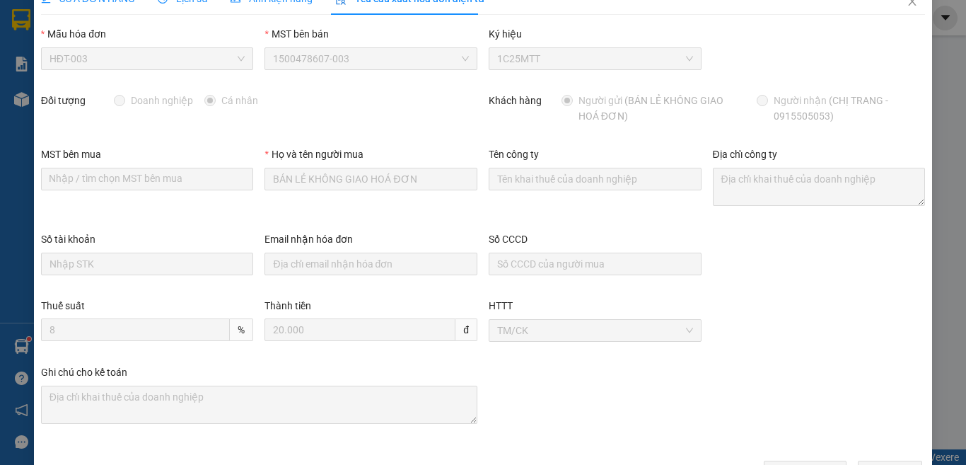
scroll to position [0, 0]
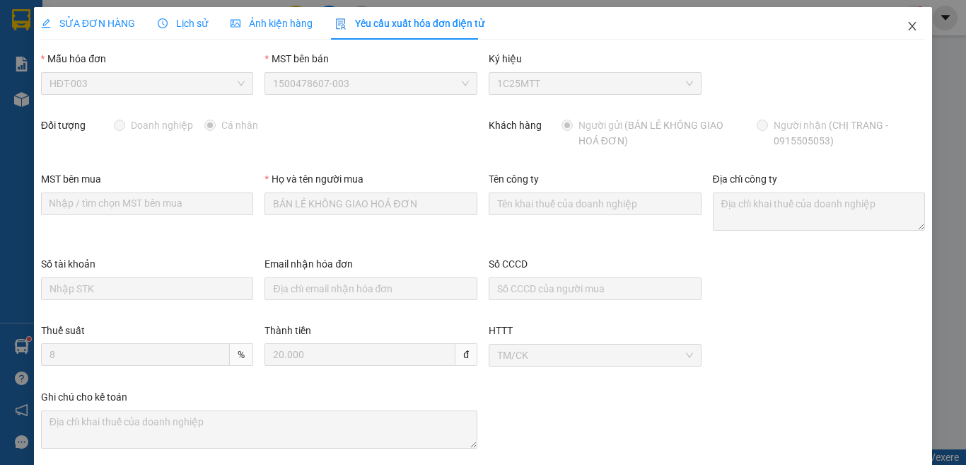
click at [909, 28] on icon "close" at bounding box center [913, 26] width 8 height 8
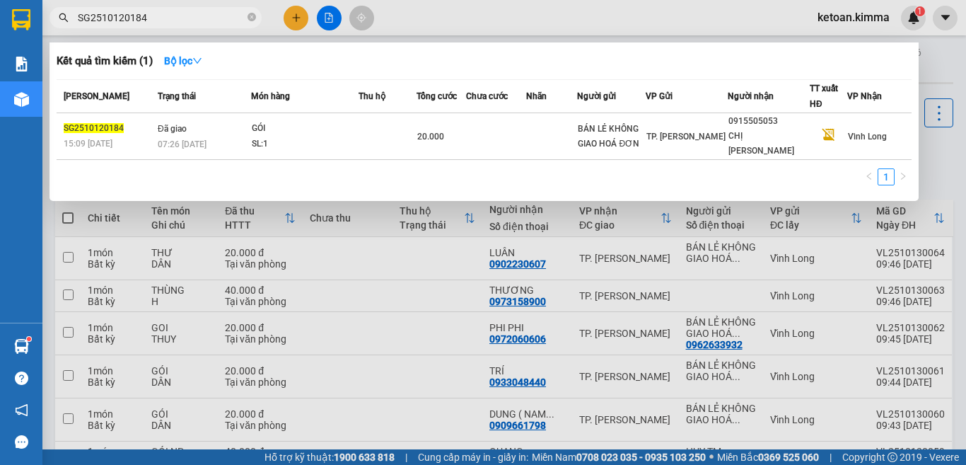
click at [218, 16] on input "SG2510120184" at bounding box center [161, 18] width 167 height 16
paste input "5"
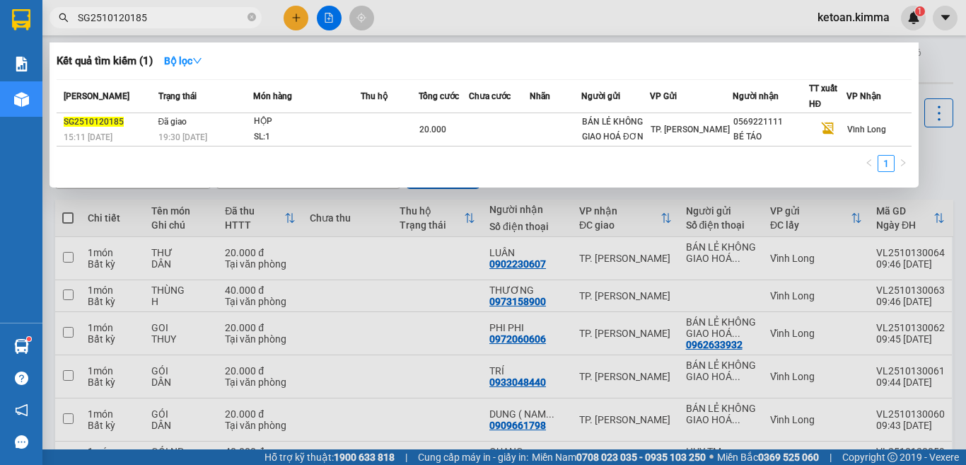
click at [215, 17] on input "SG2510120185" at bounding box center [161, 18] width 167 height 16
paste input "7"
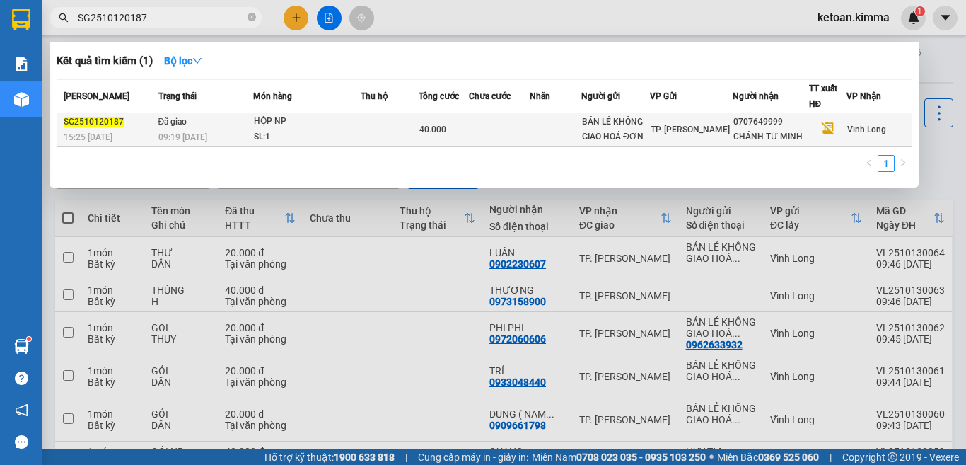
type input "SG2510120187"
click at [264, 125] on div "HỘP NP" at bounding box center [307, 122] width 106 height 16
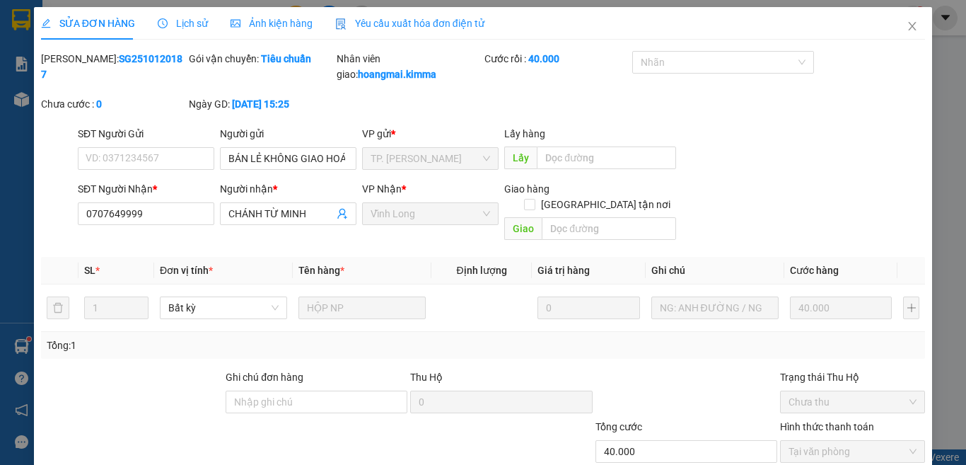
click at [386, 21] on span "Yêu cầu xuất hóa đơn điện tử" at bounding box center [409, 23] width 149 height 11
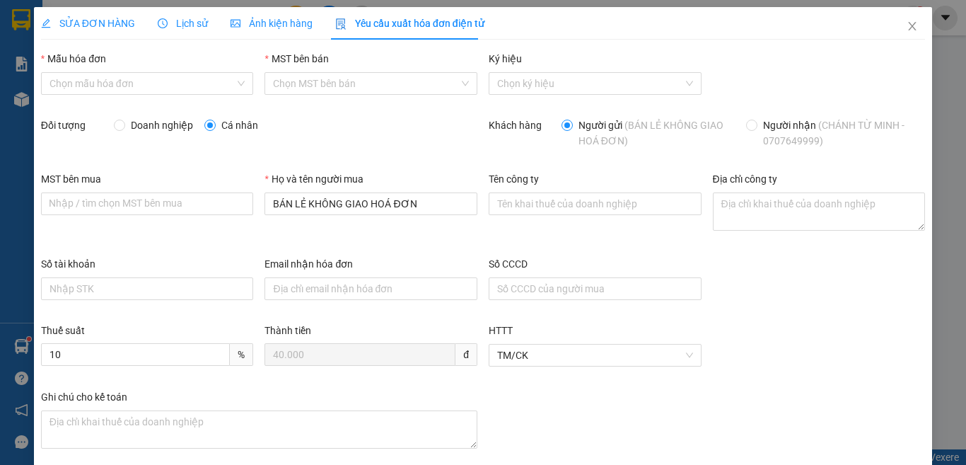
type input "8"
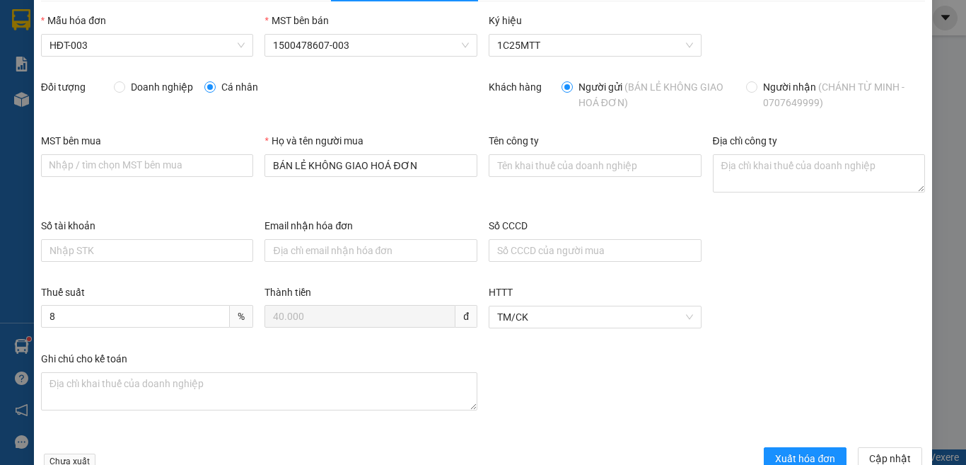
scroll to position [75, 0]
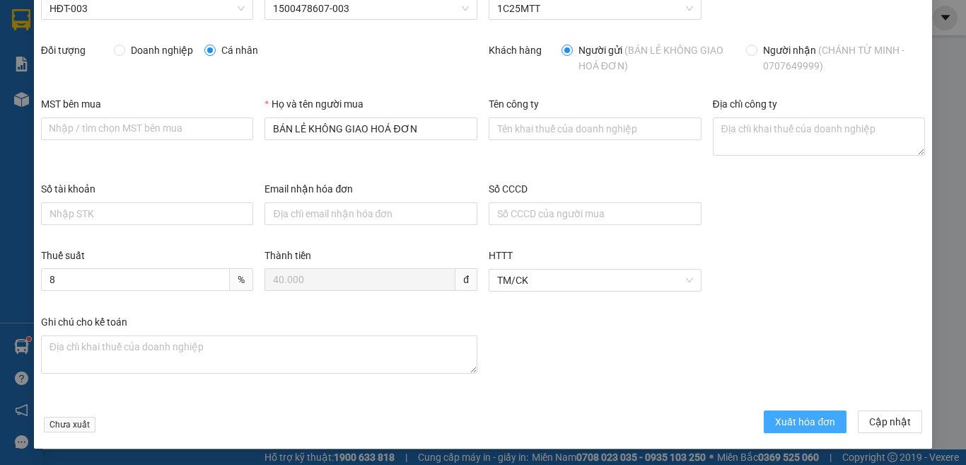
click at [795, 417] on span "Xuất hóa đơn" at bounding box center [805, 422] width 60 height 16
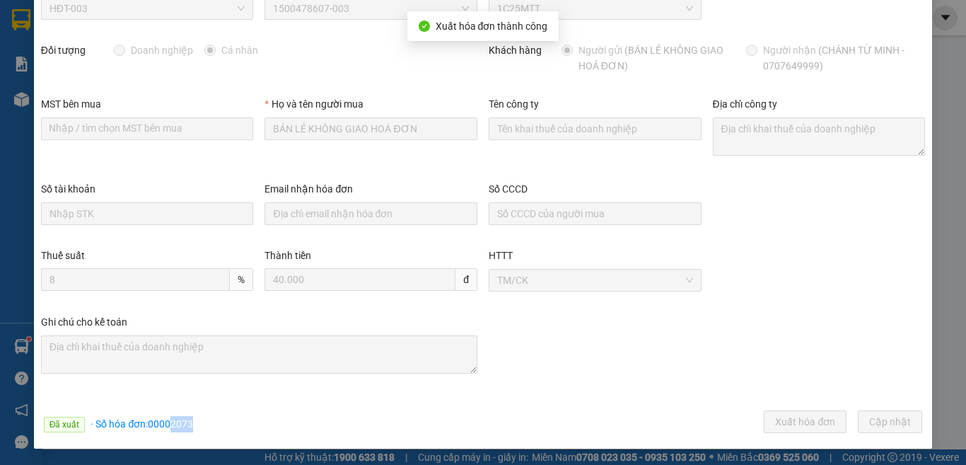
drag, startPoint x: 170, startPoint y: 422, endPoint x: 193, endPoint y: 426, distance: 23.6
click at [193, 426] on div "Đã xuất · Số hóa đơn: 00002073 Xuất hóa đơn Cập [GEOGRAPHIC_DATA]" at bounding box center [483, 424] width 890 height 28
copy span "2073"
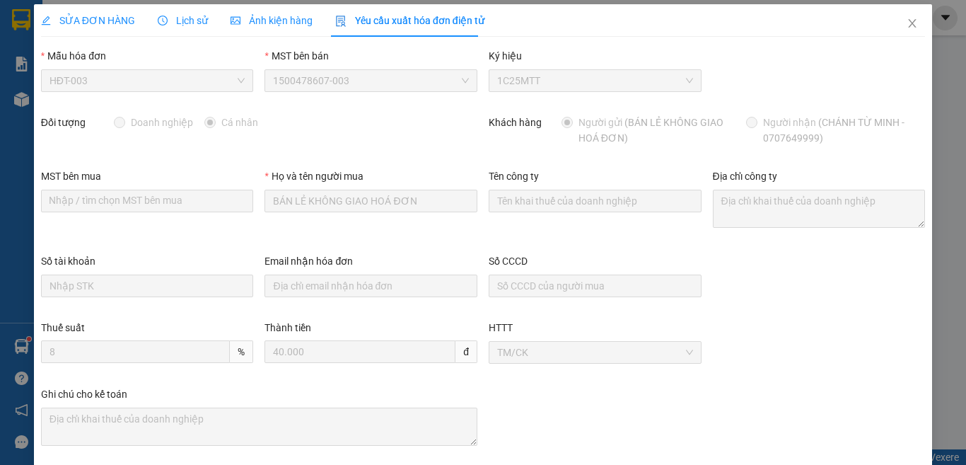
scroll to position [0, 0]
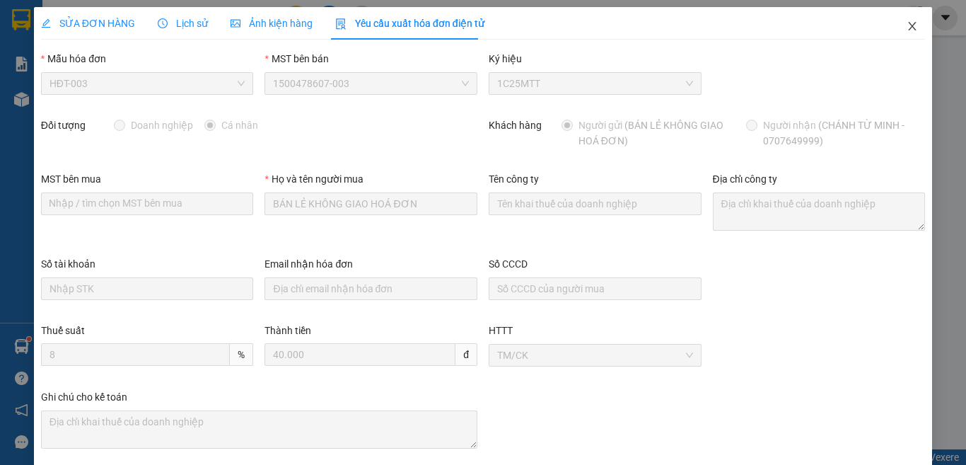
click at [907, 24] on icon "close" at bounding box center [912, 26] width 11 height 11
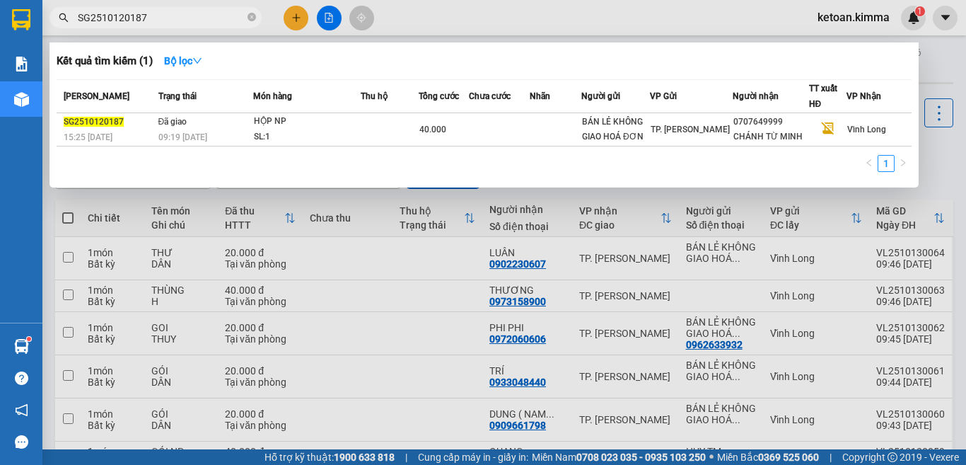
click at [185, 18] on input "SG2510120187" at bounding box center [161, 18] width 167 height 16
paste input "9"
click at [173, 13] on input "SG2510120189" at bounding box center [161, 18] width 167 height 16
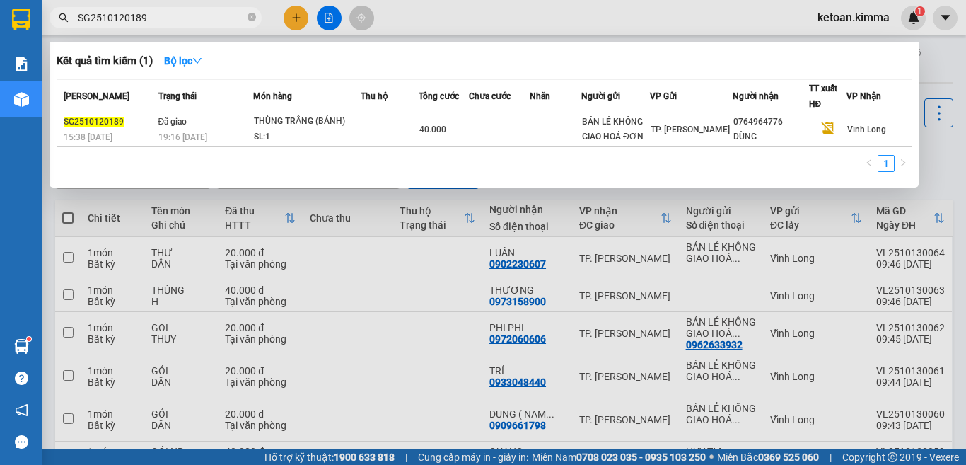
paste input "8"
type input "SG2510120188"
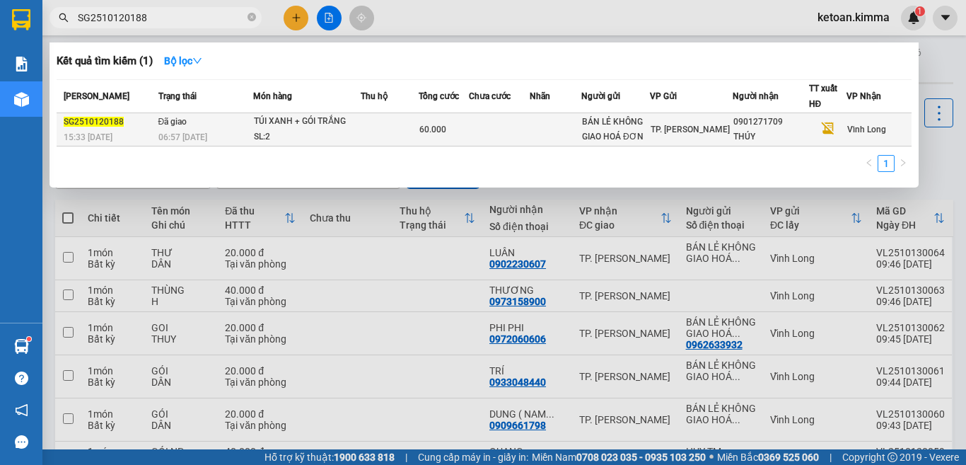
click at [209, 136] on div "06:57 [DATE]" at bounding box center [205, 137] width 94 height 16
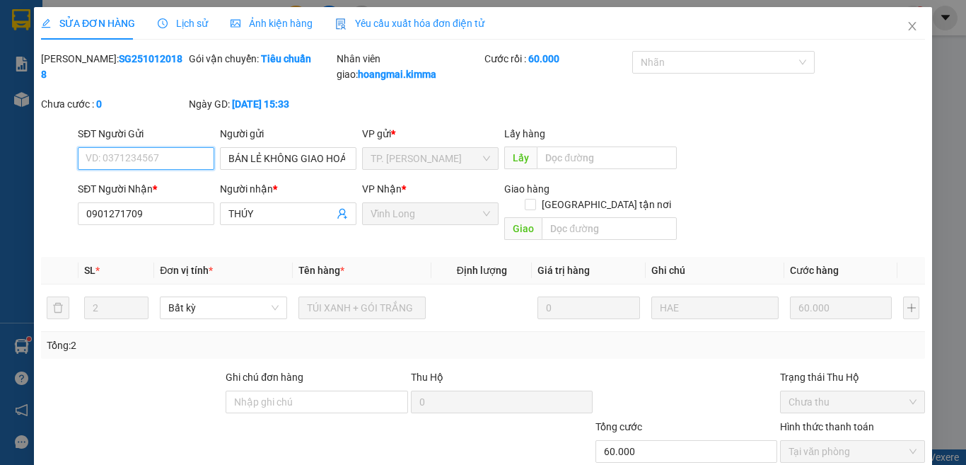
type input "BÁN LẺ KHÔNG GIAO HOÁ ĐƠN"
type input "0901271709"
type input "THÚY"
type input "60.000"
click at [394, 23] on span "Yêu cầu xuất hóa đơn điện tử" at bounding box center [409, 23] width 149 height 11
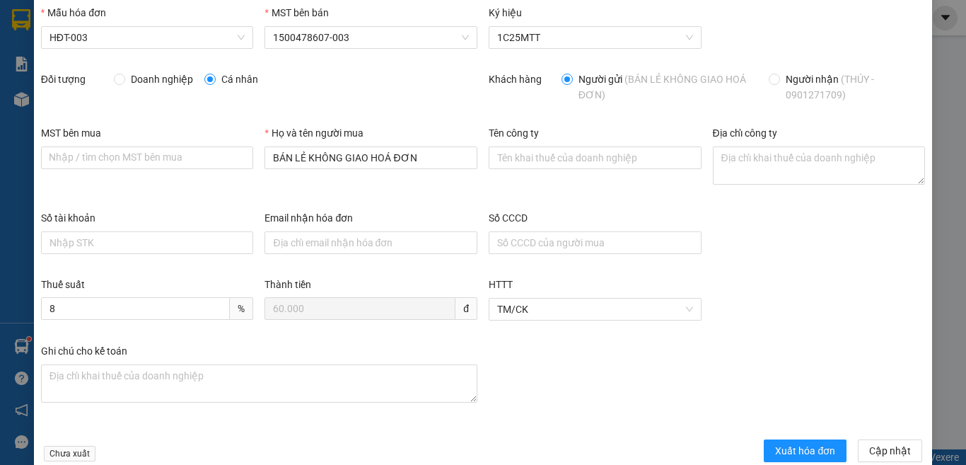
scroll to position [75, 0]
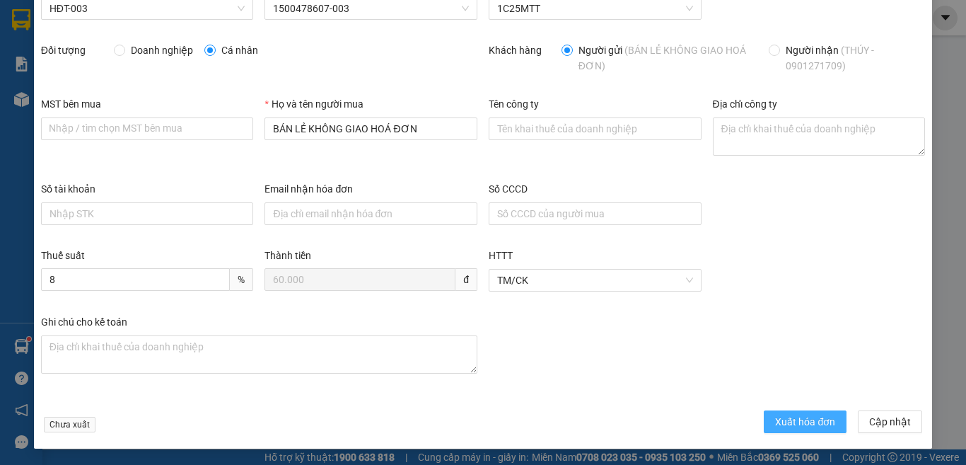
click at [778, 421] on span "Xuất hóa đơn" at bounding box center [805, 422] width 60 height 16
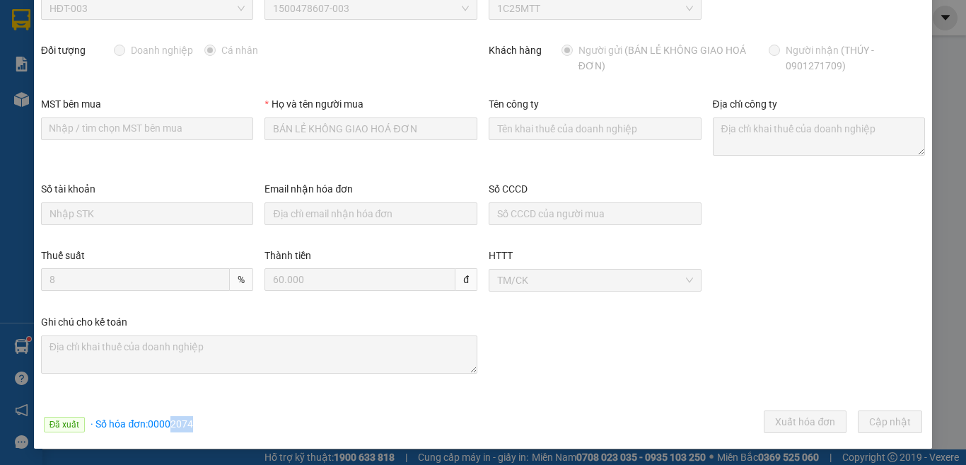
drag, startPoint x: 169, startPoint y: 425, endPoint x: 213, endPoint y: 425, distance: 43.9
click at [213, 425] on div "Đã xuất · Số hóa đơn: 00002074 Xuất hóa đơn Cập [GEOGRAPHIC_DATA]" at bounding box center [483, 424] width 890 height 28
copy span "2074"
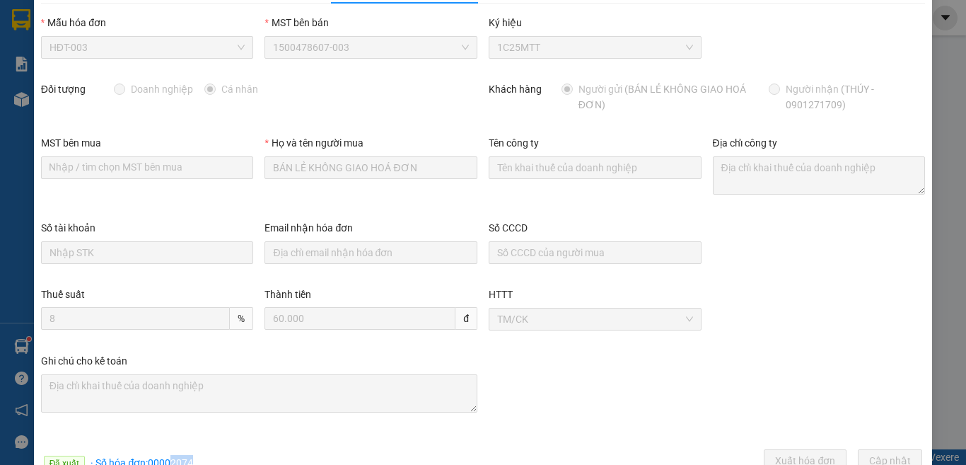
scroll to position [0, 0]
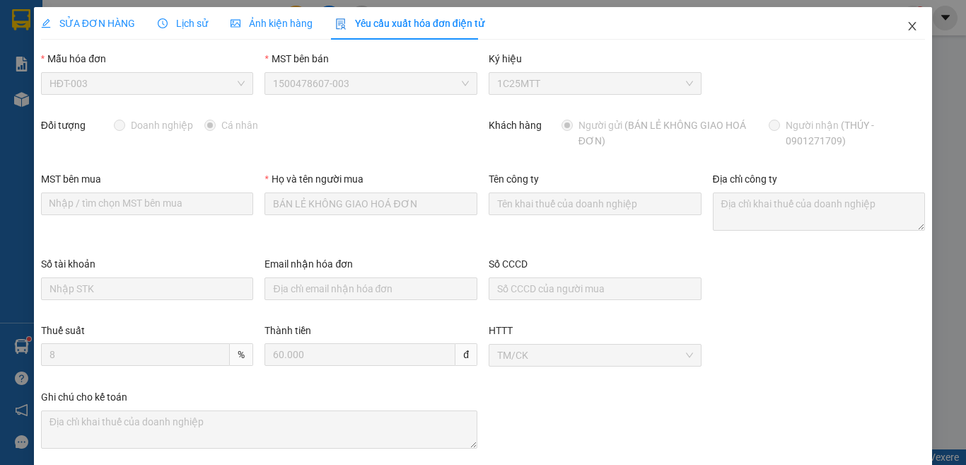
click at [907, 28] on icon "close" at bounding box center [912, 26] width 11 height 11
